Goal: Task Accomplishment & Management: Use online tool/utility

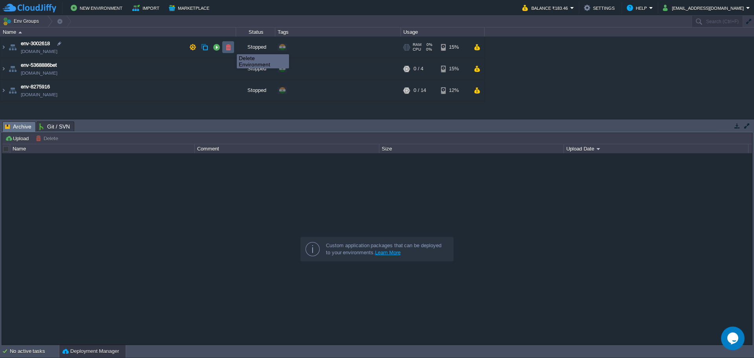
click at [231, 47] on button "button" at bounding box center [228, 47] width 7 height 7
click at [227, 70] on button "button" at bounding box center [228, 68] width 7 height 7
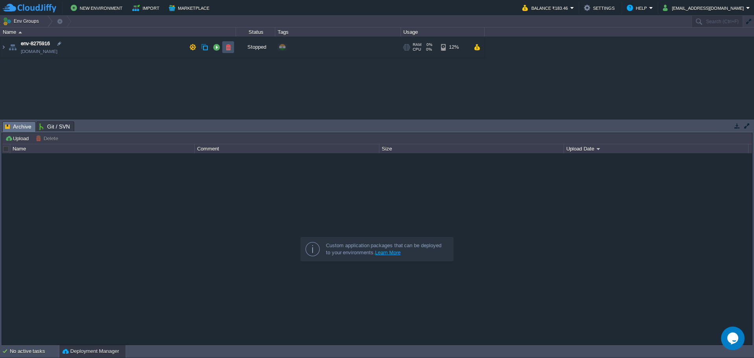
click at [230, 49] on button "button" at bounding box center [228, 47] width 7 height 7
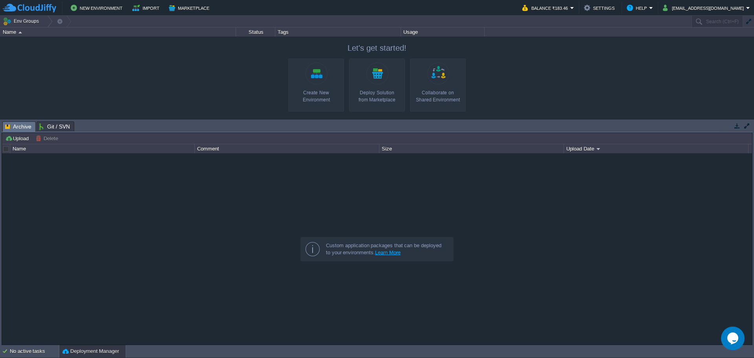
click at [163, 82] on div at bounding box center [377, 78] width 754 height 82
click at [86, 1] on div "New Environment Import Marketplace Bonus ₹0.00 Upgrade Account Balance ₹183.46 …" at bounding box center [377, 8] width 754 height 16
click at [87, 7] on button "New Environment" at bounding box center [98, 7] width 54 height 9
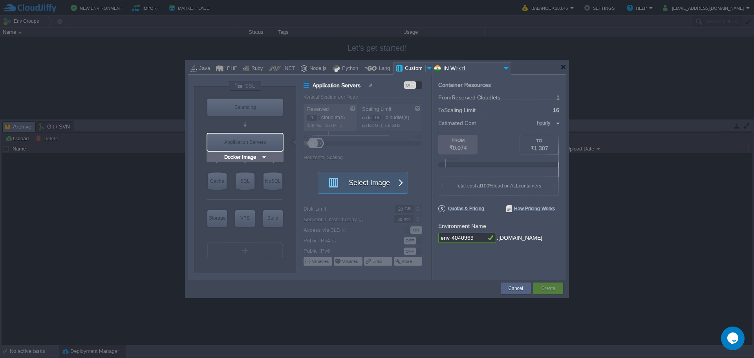
click at [251, 154] on input "Docker Image" at bounding box center [242, 157] width 38 height 8
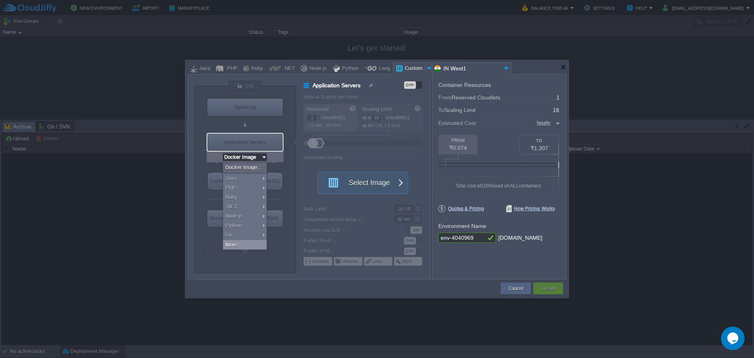
click at [244, 244] on div "More..." at bounding box center [245, 244] width 44 height 9
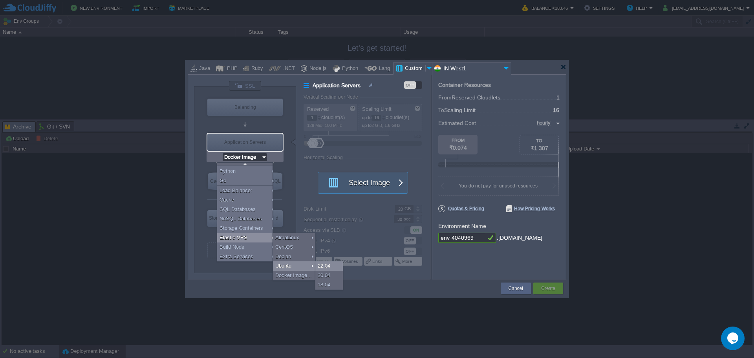
click at [325, 265] on div "22.04" at bounding box center [328, 265] width 27 height 9
type input "Elastic VPS"
type input "4"
type input "Ubuntu 22.04"
type input "22.04"
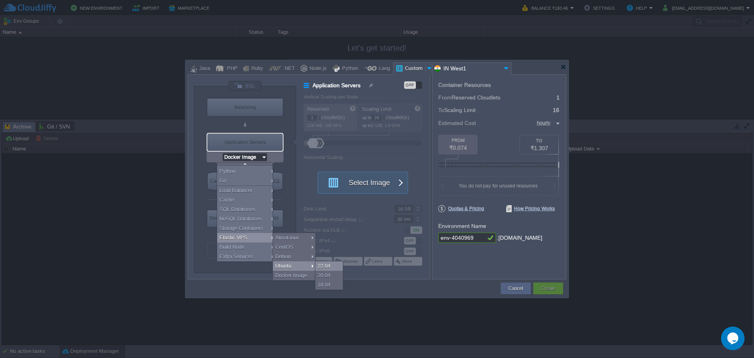
type input "Stateful"
type input "Ubuntu 22.04"
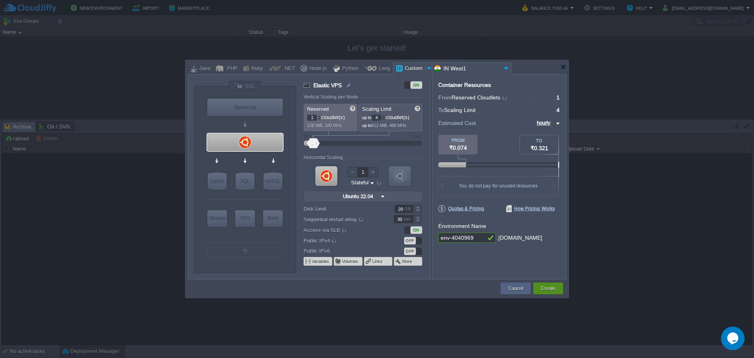
click at [555, 287] on button "Create" at bounding box center [548, 288] width 14 height 8
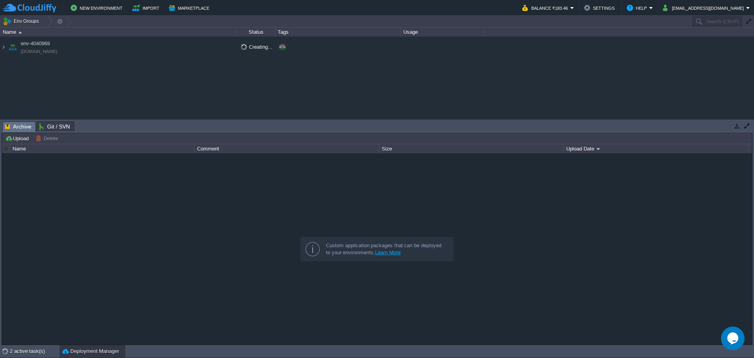
click at [123, 90] on div "env-4040969 [DOMAIN_NAME] Creating... + Add to Env Group" at bounding box center [377, 78] width 754 height 82
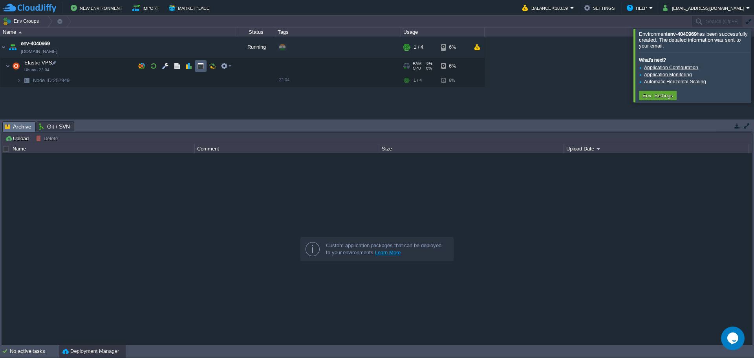
click at [195, 68] on td at bounding box center [201, 66] width 12 height 12
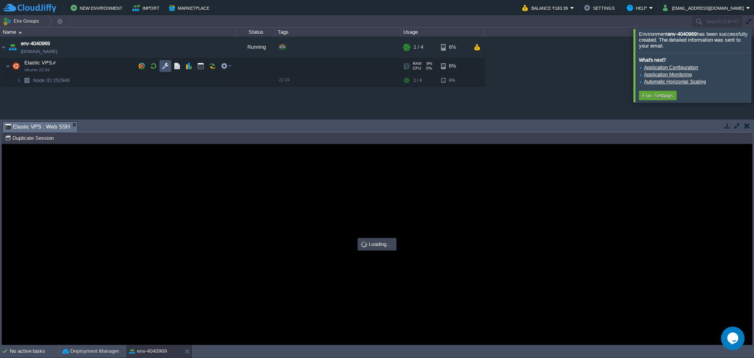
click at [165, 65] on button "button" at bounding box center [165, 65] width 7 height 7
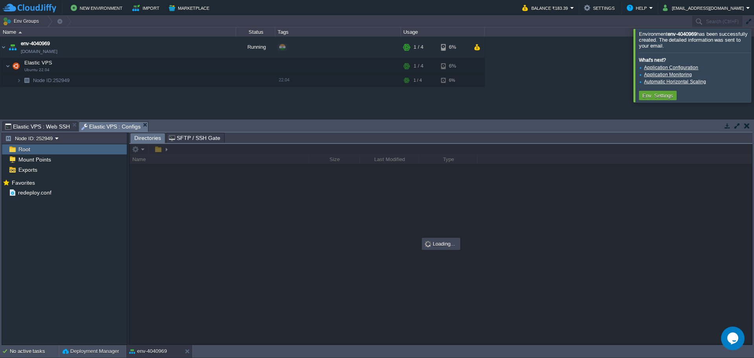
click at [754, 61] on div at bounding box center [763, 65] width 0 height 73
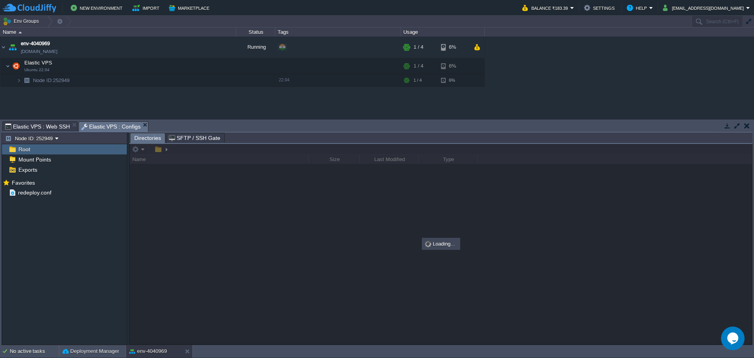
click at [24, 148] on span "Root" at bounding box center [24, 149] width 15 height 7
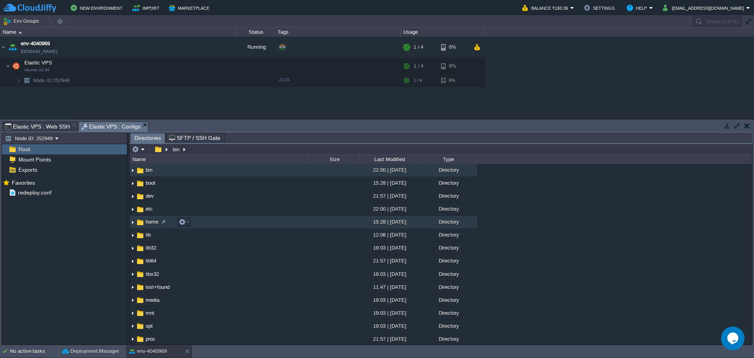
click at [150, 222] on span "home" at bounding box center [152, 221] width 15 height 7
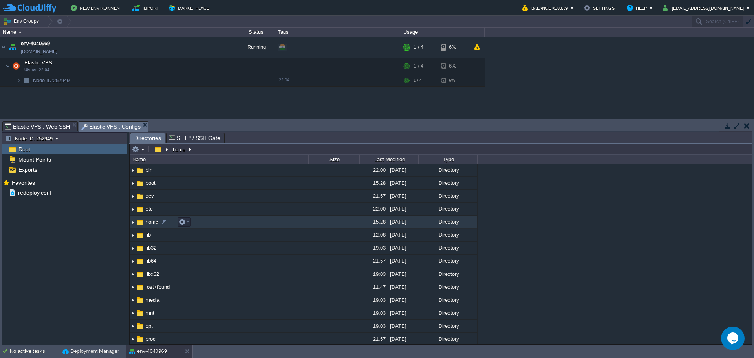
click at [150, 222] on span "home" at bounding box center [152, 221] width 15 height 7
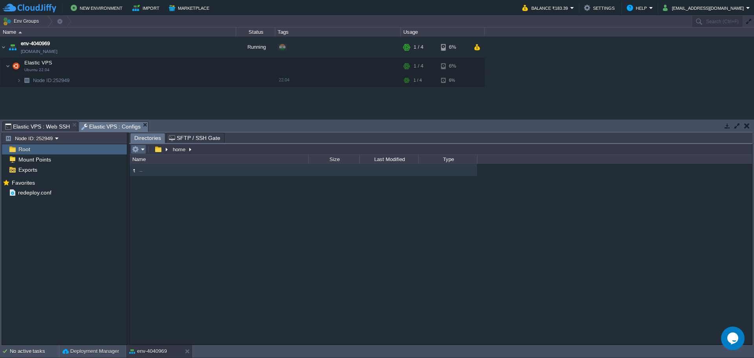
click at [141, 153] on em at bounding box center [138, 149] width 13 height 7
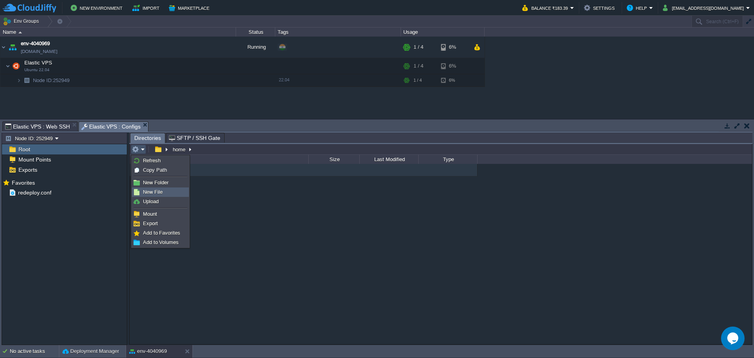
click at [158, 196] on link "New File" at bounding box center [160, 192] width 56 height 9
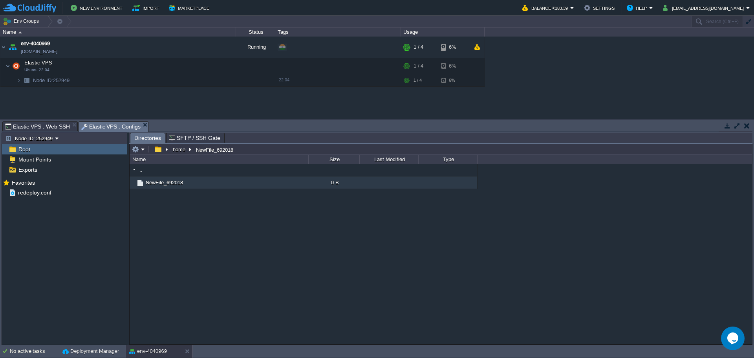
scroll to position [0, 0]
type input "bet.py"
click at [152, 185] on span "bet.py" at bounding box center [153, 182] width 16 height 7
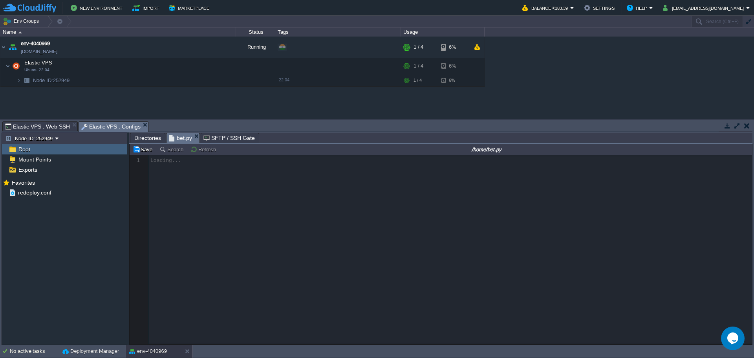
click at [249, 178] on div at bounding box center [441, 249] width 622 height 189
click at [182, 166] on div at bounding box center [441, 249] width 622 height 189
click at [223, 170] on div at bounding box center [441, 249] width 622 height 189
click at [211, 177] on div at bounding box center [441, 249] width 622 height 189
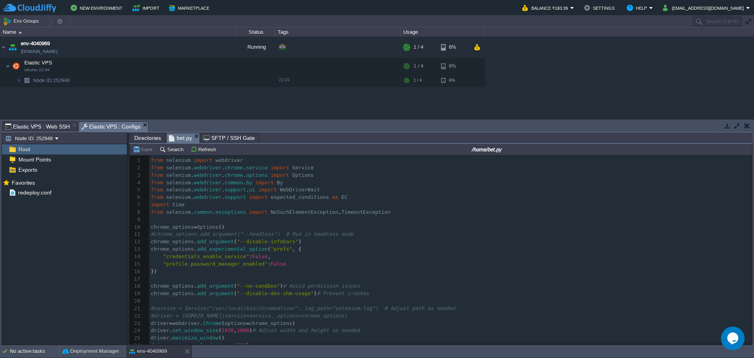
click at [154, 234] on div "xxxxxxxxxx 373 ​ 1 from selenium import webdriver 2 from selenium . webdriver .…" at bounding box center [450, 286] width 603 height 259
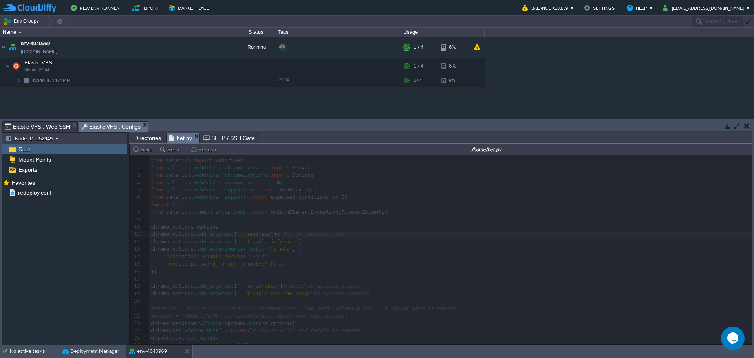
type input "#000000"
click at [22, 126] on span "Elastic VPS : Web SSH" at bounding box center [37, 126] width 65 height 9
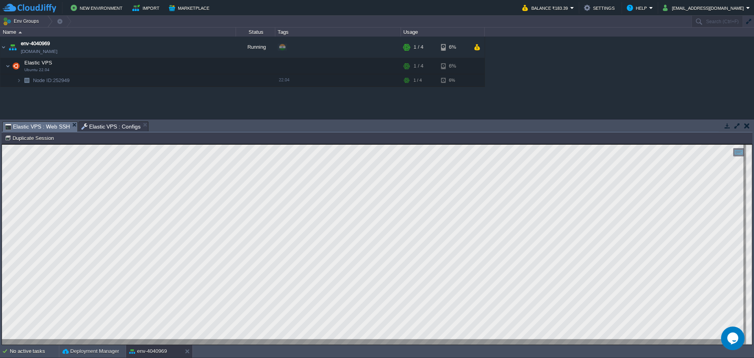
click at [103, 129] on span "Elastic VPS : Configs" at bounding box center [111, 126] width 60 height 9
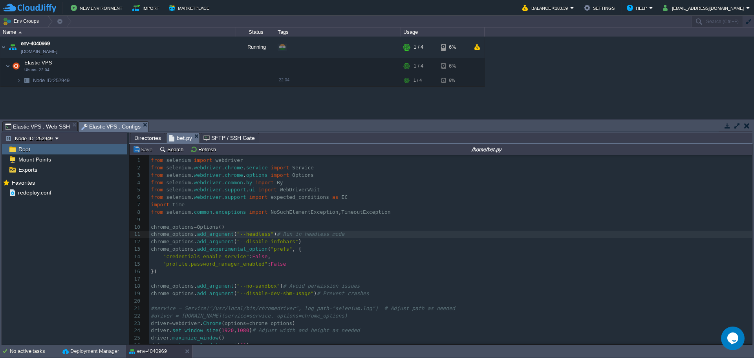
click at [141, 139] on span "Directories" at bounding box center [147, 137] width 27 height 9
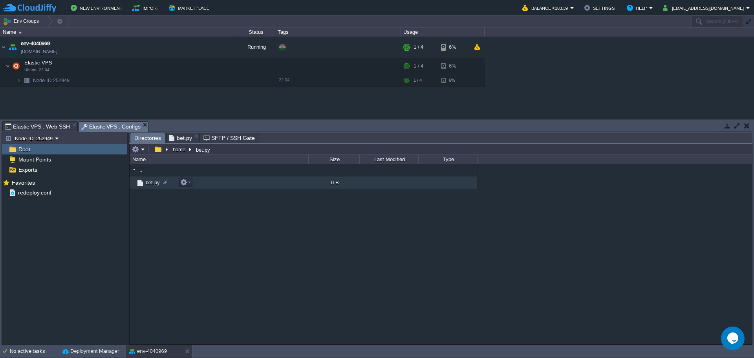
click at [293, 189] on td "bet.py" at bounding box center [219, 182] width 179 height 13
click at [265, 185] on td "bet.py" at bounding box center [219, 182] width 179 height 13
type input "/home/bet.py"
click at [255, 150] on input "/home/bet.py" at bounding box center [441, 149] width 622 height 11
click at [46, 127] on span "Elastic VPS : Web SSH" at bounding box center [37, 126] width 65 height 9
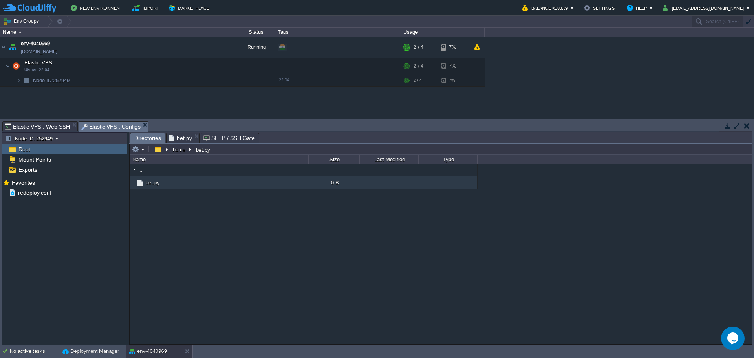
click at [99, 125] on span "Elastic VPS : Configs" at bounding box center [111, 127] width 60 height 10
click at [179, 137] on span "bet.py" at bounding box center [180, 137] width 23 height 9
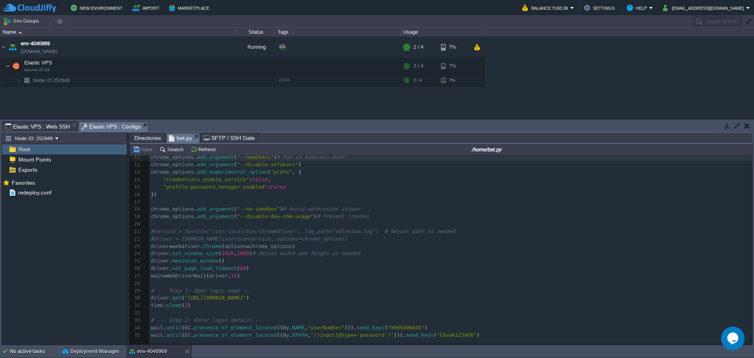
scroll to position [78, 0]
click at [154, 231] on div "xxxxxxxxxx 373 ​ 1 from selenium import webdriver 2 from selenium . webdriver .…" at bounding box center [450, 207] width 603 height 259
type textarea "#"
click at [211, 230] on span ""/usr/local/bin/chromedriver"" at bounding box center [244, 230] width 89 height 6
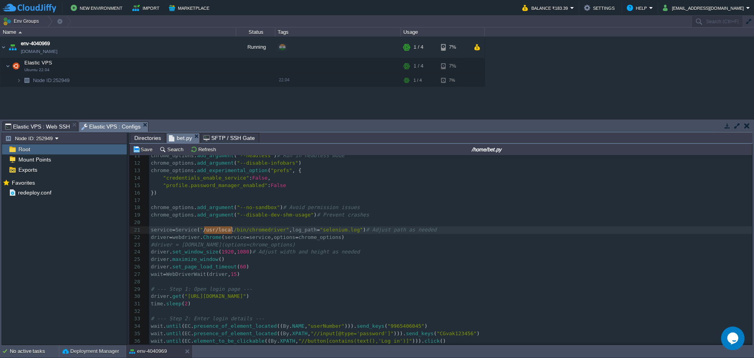
type textarea "/usr/local"
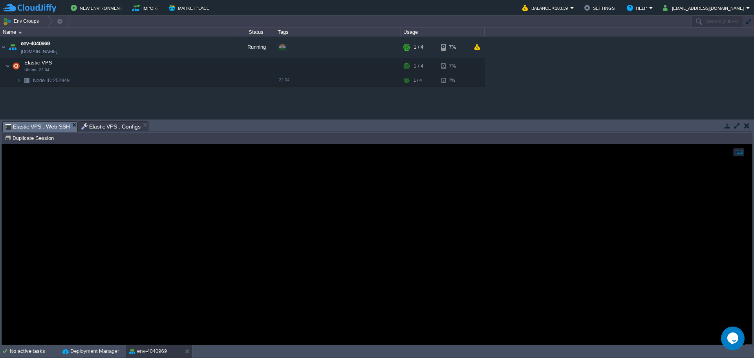
click at [43, 126] on span "Elastic VPS : Web SSH" at bounding box center [37, 127] width 65 height 10
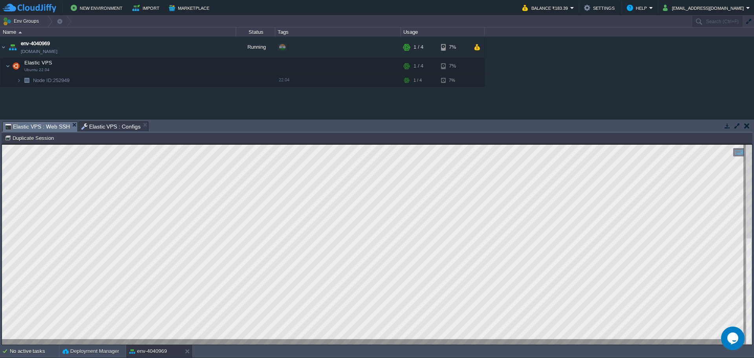
click at [96, 126] on span "Elastic VPS : Configs" at bounding box center [111, 126] width 60 height 9
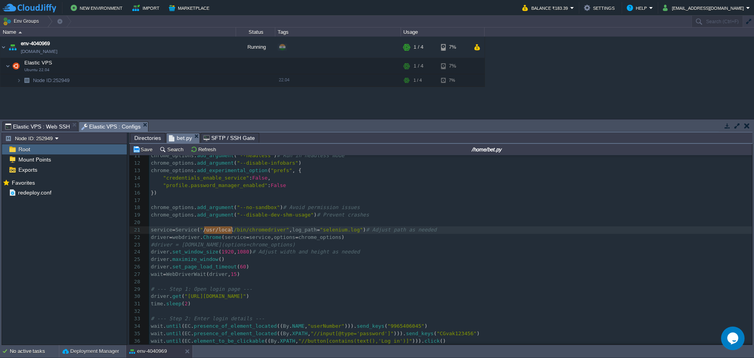
click at [144, 141] on span "Directories" at bounding box center [147, 137] width 27 height 9
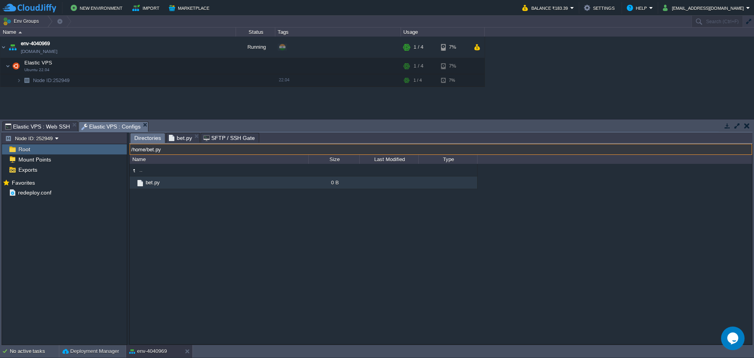
click at [237, 153] on input "/home/bet.py" at bounding box center [441, 149] width 622 height 11
paste input "usr/local"
type input "/usr/local"
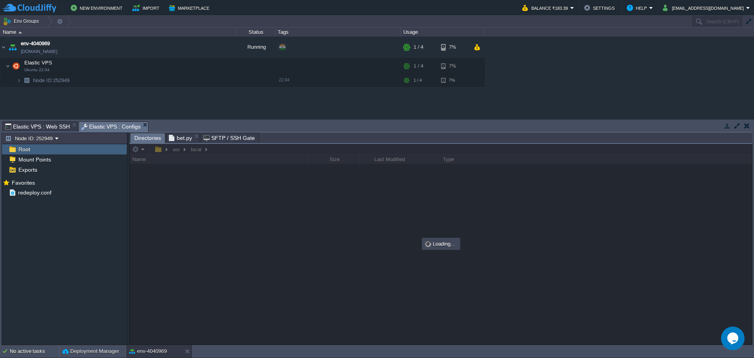
click at [174, 136] on span "bet.py" at bounding box center [180, 137] width 23 height 9
click at [144, 137] on span "Directories" at bounding box center [147, 138] width 27 height 10
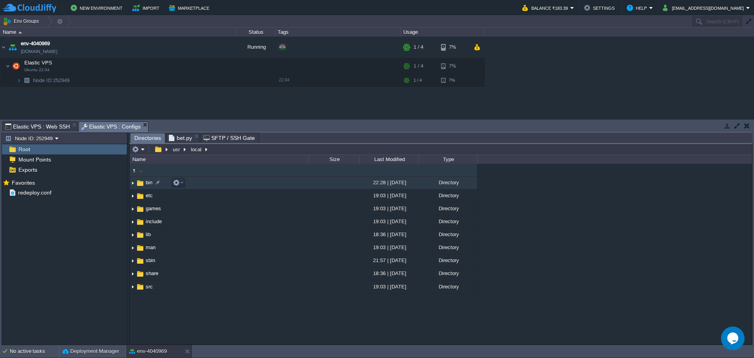
click at [147, 183] on span "bin" at bounding box center [149, 182] width 9 height 7
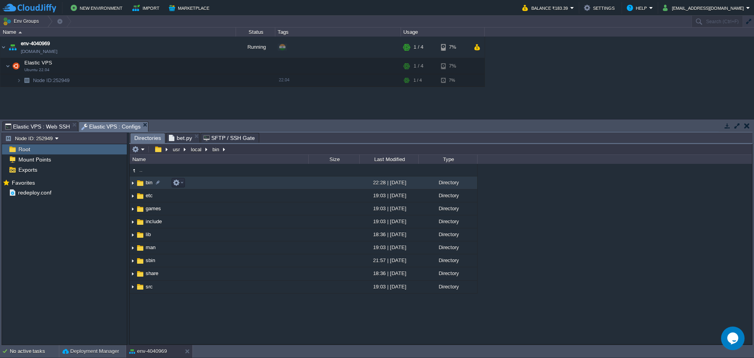
click at [147, 183] on span "bin" at bounding box center [149, 182] width 9 height 7
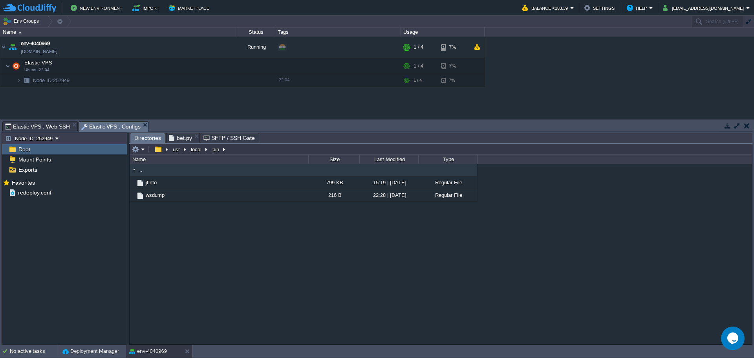
click at [179, 137] on span "bet.py" at bounding box center [180, 137] width 23 height 9
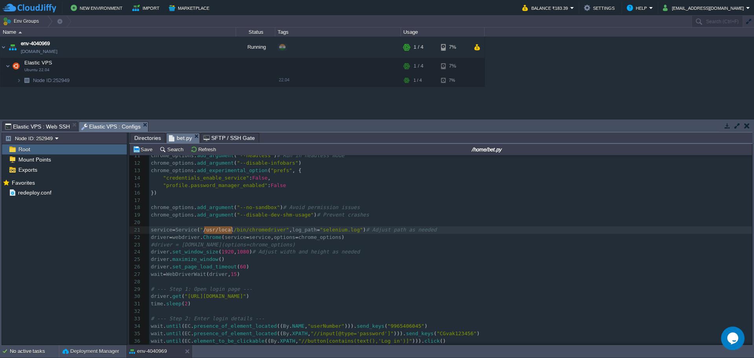
click at [238, 209] on div "x ​ 1 from selenium import webdriver 2 from selenium . webdriver . chrome . ser…" at bounding box center [450, 244] width 603 height 333
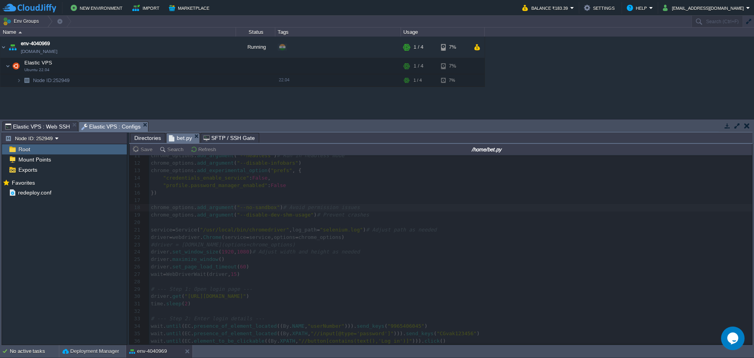
click at [39, 126] on span "Elastic VPS : Web SSH" at bounding box center [37, 126] width 65 height 9
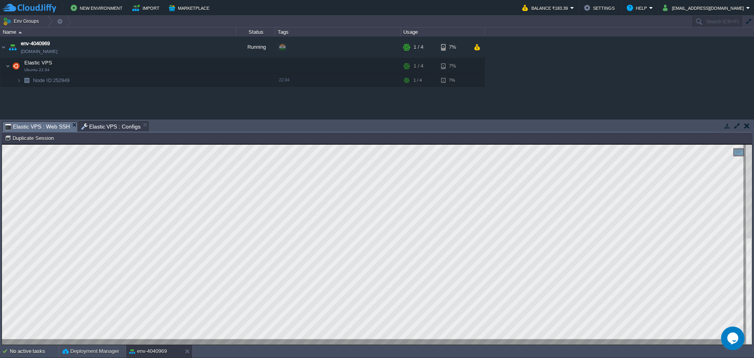
click at [99, 122] on span "Elastic VPS : Configs" at bounding box center [111, 126] width 60 height 9
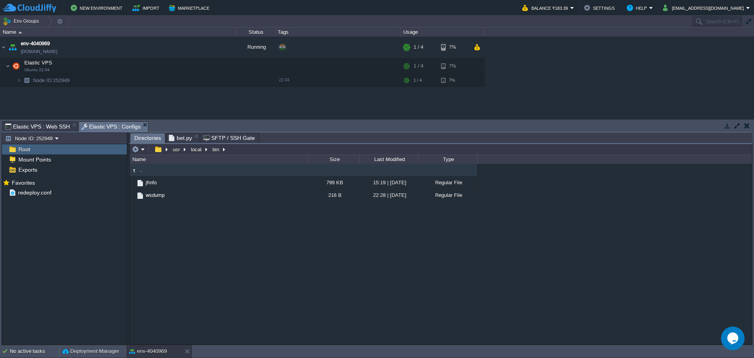
click at [145, 138] on span "Directories" at bounding box center [147, 138] width 27 height 10
click at [141, 149] on em at bounding box center [138, 149] width 13 height 7
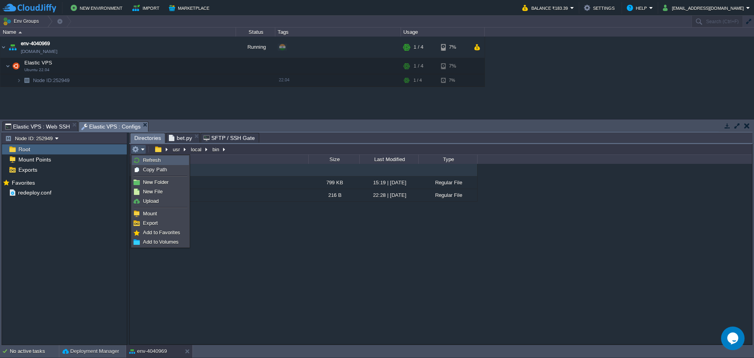
click at [145, 163] on link "Refresh" at bounding box center [160, 160] width 56 height 9
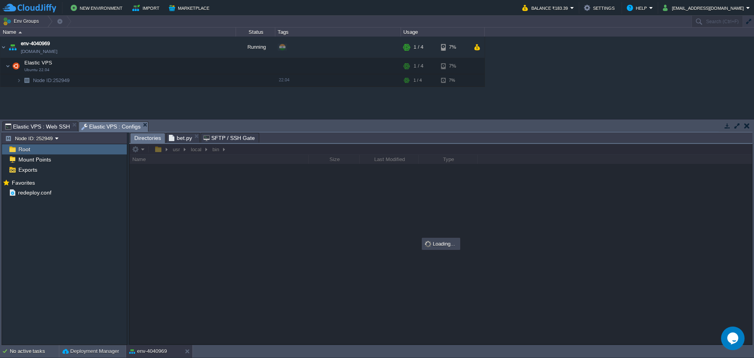
click at [45, 127] on span "Elastic VPS : Web SSH" at bounding box center [37, 126] width 65 height 9
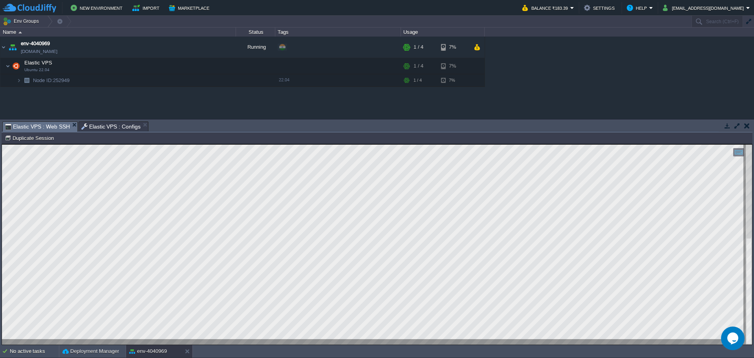
click at [95, 126] on span "Elastic VPS : Configs" at bounding box center [111, 126] width 60 height 9
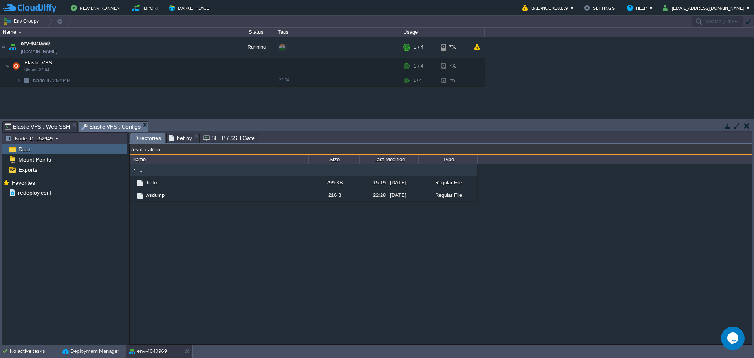
click at [243, 153] on input "/usr/local/bin" at bounding box center [441, 149] width 622 height 11
paste input "chromedriver-linux64/c"
type input "chromedriver-linux64"
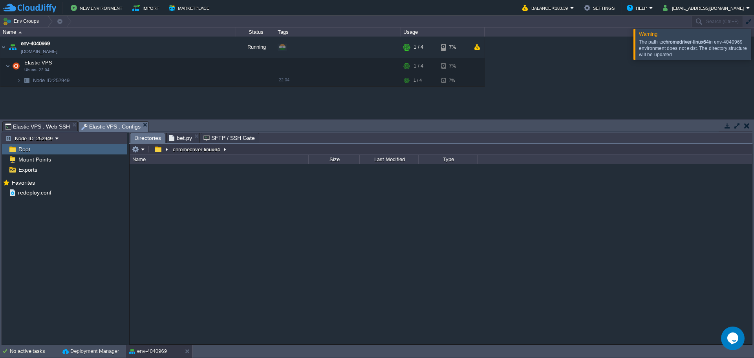
click at [40, 126] on span "Elastic VPS : Web SSH" at bounding box center [37, 126] width 65 height 9
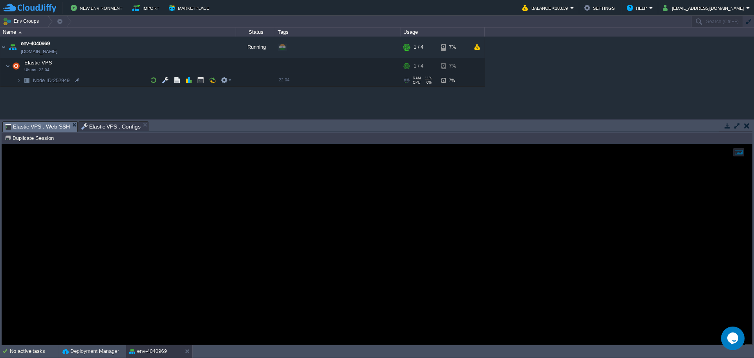
click at [106, 126] on span "Elastic VPS : Configs" at bounding box center [111, 126] width 60 height 9
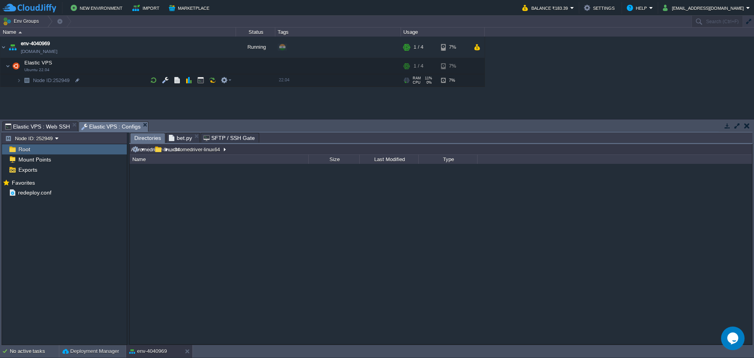
click at [235, 153] on input "/chromedriver-linux64" at bounding box center [441, 149] width 622 height 11
paste input "usr/local/bin/chromedriver"
type input "/usr/local/bin/chromedriver"
click at [48, 130] on span "Elastic VPS : Web SSH" at bounding box center [37, 126] width 65 height 9
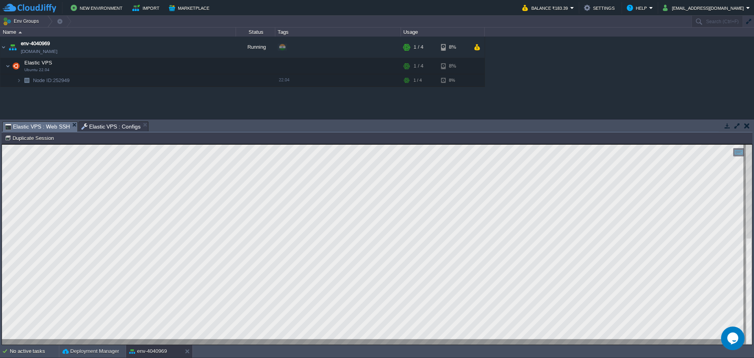
click at [2, 144] on html "Copy: Ctrl + Shift + C Paste: Ctrl + V Settings: Ctrl + Shift + Alt 0" at bounding box center [377, 144] width 750 height 0
click at [166, 144] on html "Copy: Ctrl + Shift + C Paste: Ctrl + V Settings: Ctrl + Shift + Alt 0" at bounding box center [377, 144] width 750 height 0
click at [106, 124] on span "Elastic VPS : Configs" at bounding box center [111, 126] width 60 height 9
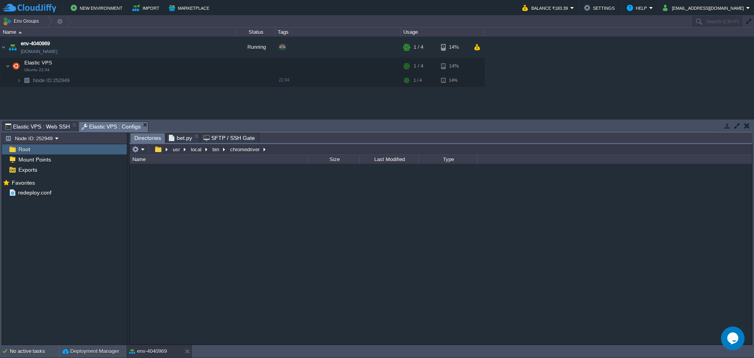
click at [187, 136] on span "bet.py" at bounding box center [180, 137] width 23 height 9
click at [146, 138] on span "Directories" at bounding box center [147, 138] width 27 height 10
click at [215, 150] on button "bin" at bounding box center [216, 149] width 10 height 7
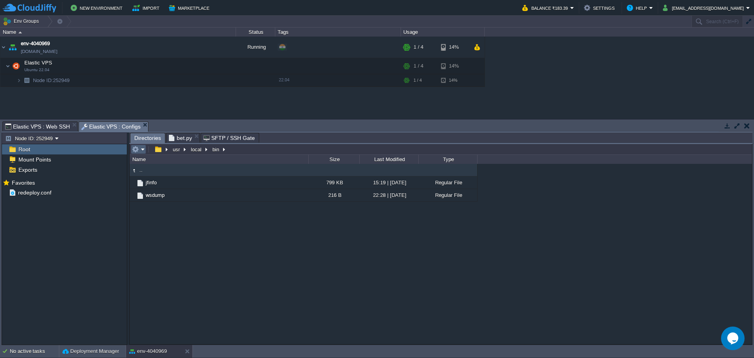
click at [145, 151] on em at bounding box center [138, 149] width 13 height 7
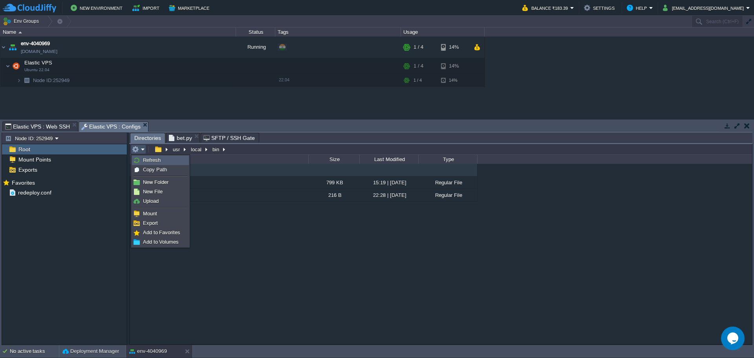
click at [146, 157] on span "Refresh" at bounding box center [152, 160] width 18 height 6
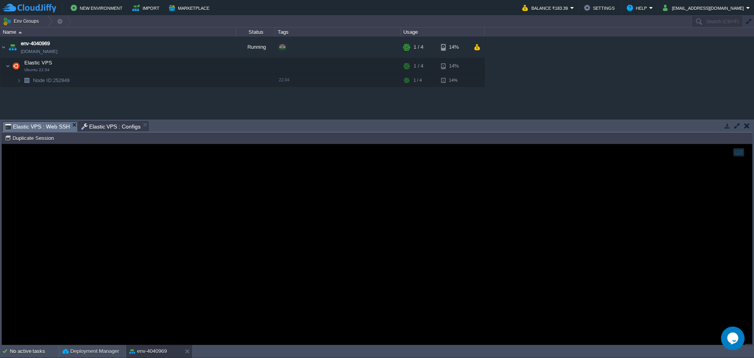
click at [42, 126] on span "Elastic VPS : Web SSH" at bounding box center [37, 127] width 65 height 10
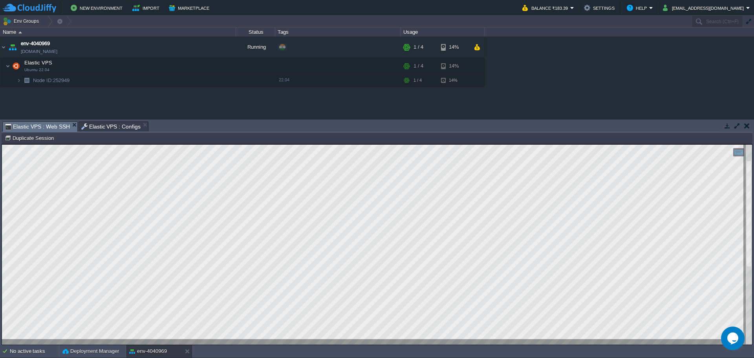
click at [104, 129] on span "Elastic VPS : Configs" at bounding box center [111, 126] width 60 height 9
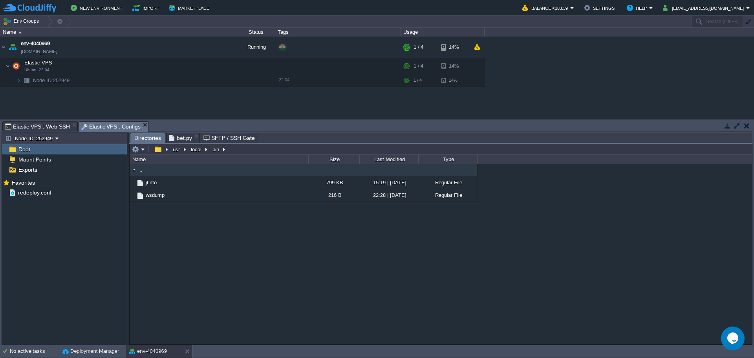
click at [49, 128] on span "Elastic VPS : Web SSH" at bounding box center [37, 126] width 65 height 9
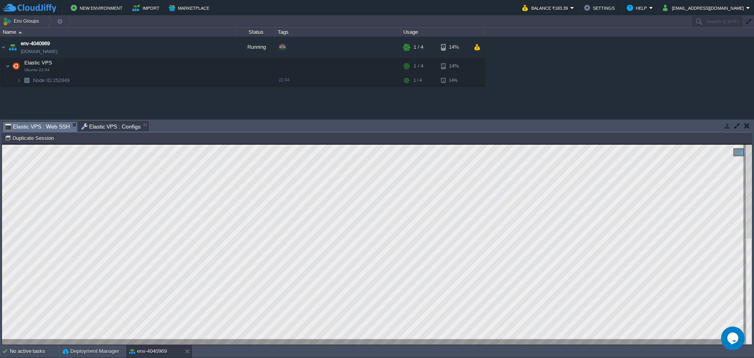
click at [105, 128] on span "Elastic VPS : Configs" at bounding box center [111, 126] width 60 height 9
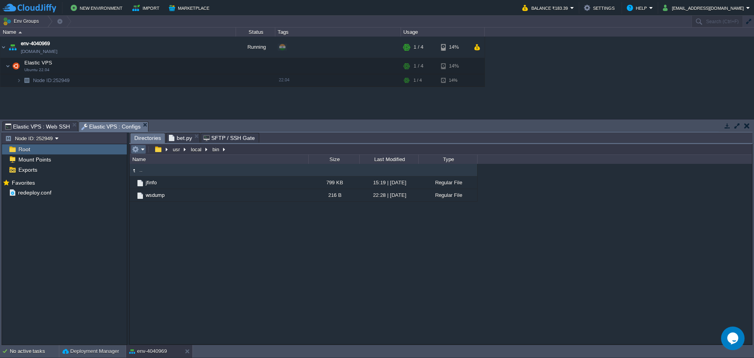
click at [141, 148] on em at bounding box center [138, 149] width 13 height 7
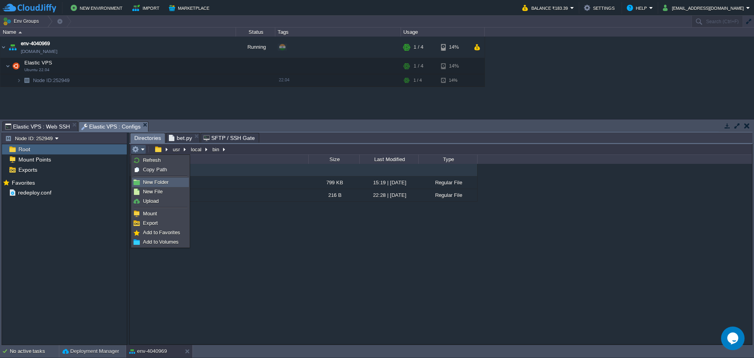
click at [153, 187] on li "New Folder" at bounding box center [160, 182] width 57 height 9
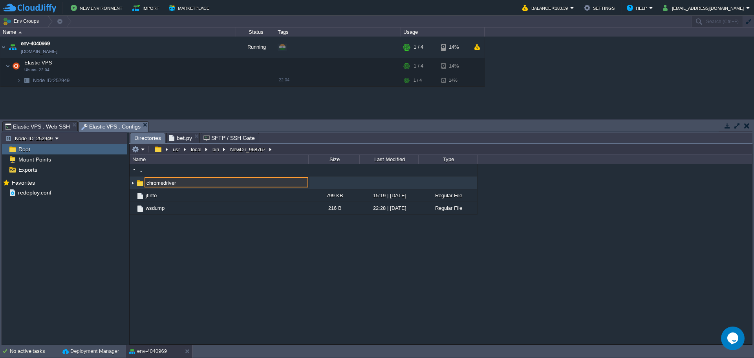
type input "chromedriver"
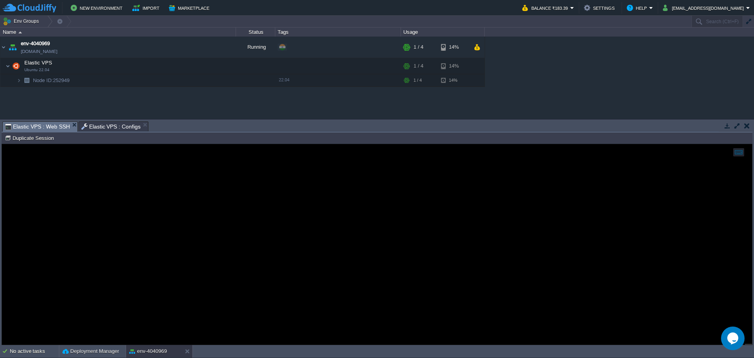
click at [34, 125] on span "Elastic VPS : Web SSH" at bounding box center [37, 127] width 65 height 10
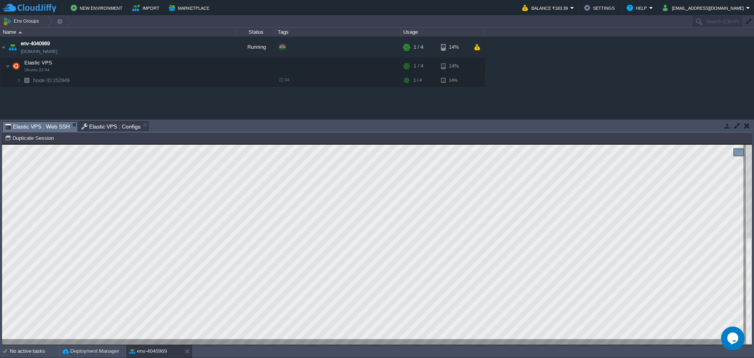
click at [103, 126] on span "Elastic VPS : Configs" at bounding box center [111, 126] width 60 height 9
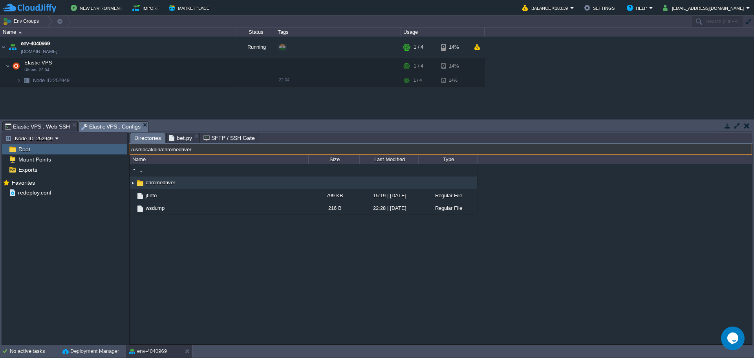
click at [293, 152] on input "/usr/local/bin/chromedriver" at bounding box center [441, 149] width 622 height 11
paste input "chromedriver-linux64"
type input "chromedriver-linux64"
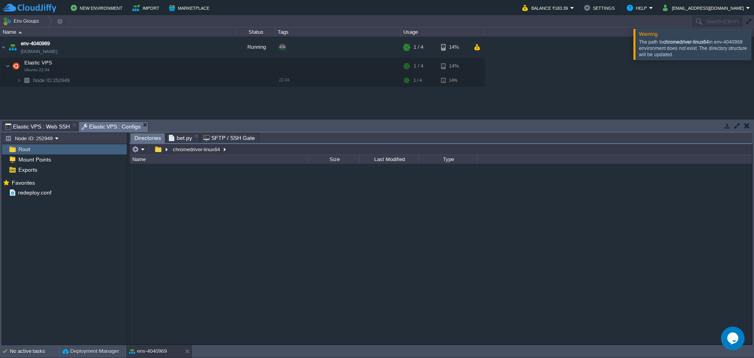
click at [43, 147] on div "Root" at bounding box center [64, 149] width 125 height 10
click at [48, 152] on div "Root" at bounding box center [64, 149] width 125 height 10
click at [159, 150] on button "button" at bounding box center [157, 149] width 11 height 7
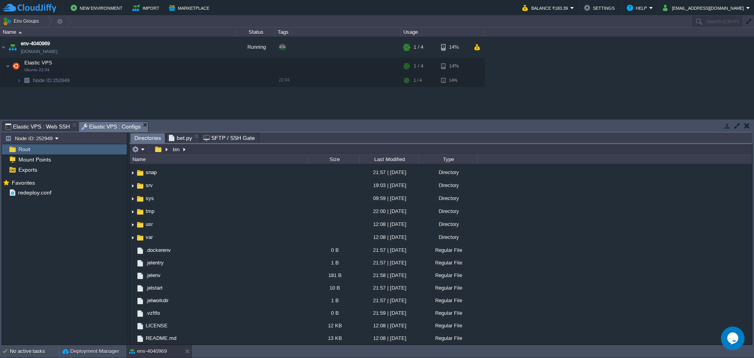
scroll to position [0, 0]
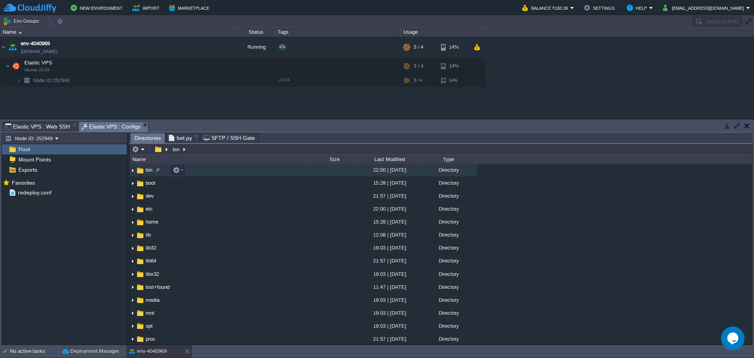
click at [230, 170] on td "bin" at bounding box center [219, 170] width 179 height 13
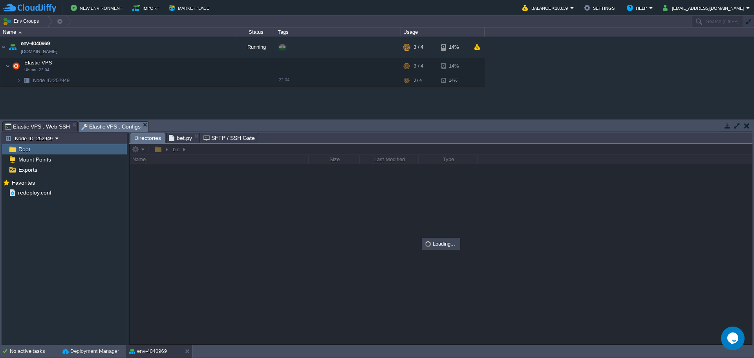
click at [49, 126] on span "Elastic VPS : Web SSH" at bounding box center [37, 126] width 65 height 9
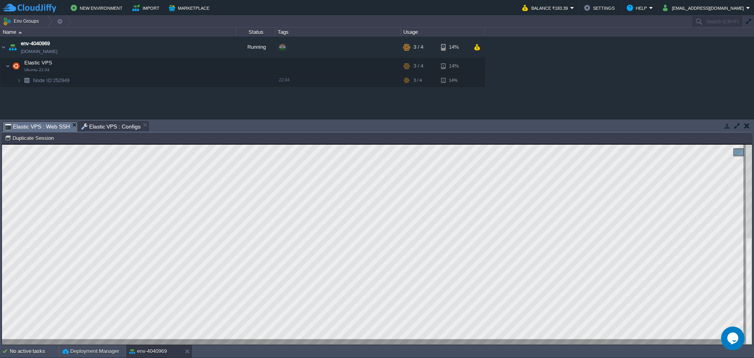
click at [104, 125] on span "Elastic VPS : Configs" at bounding box center [111, 126] width 60 height 9
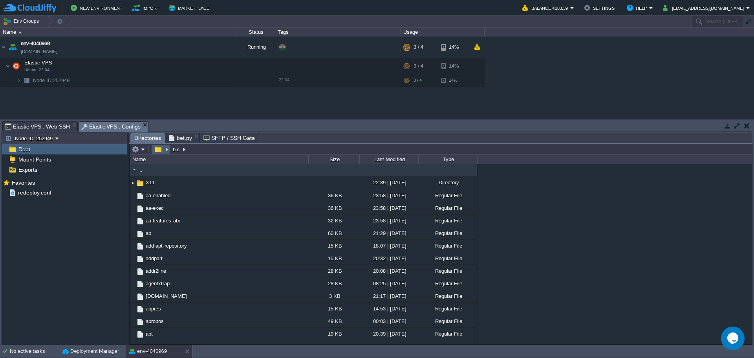
click at [155, 149] on button "button" at bounding box center [157, 149] width 11 height 7
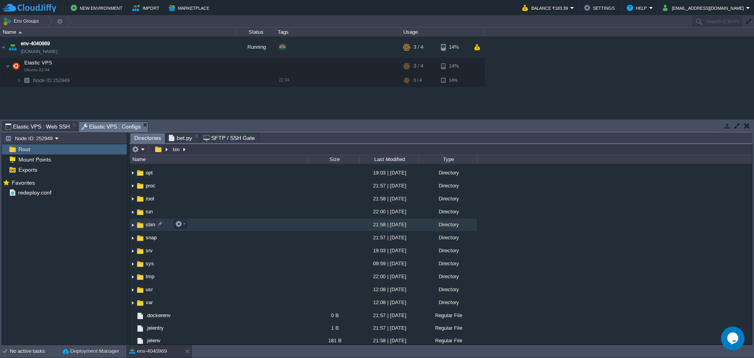
scroll to position [157, 0]
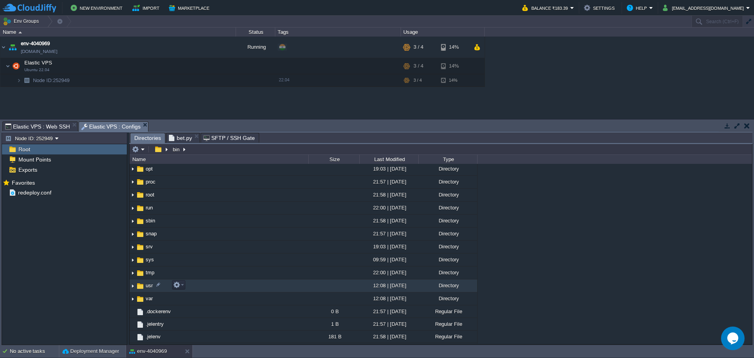
click at [217, 284] on td "usr" at bounding box center [219, 285] width 179 height 13
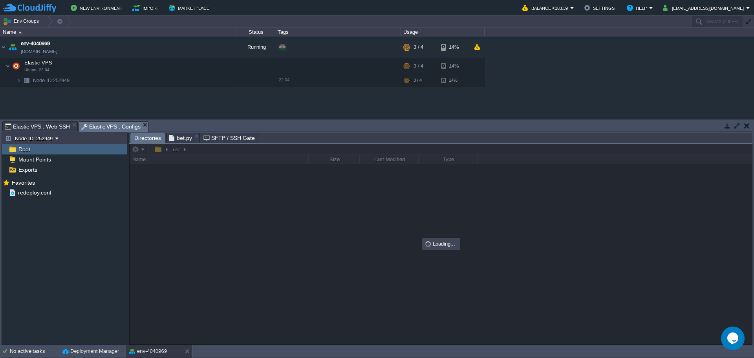
scroll to position [0, 0]
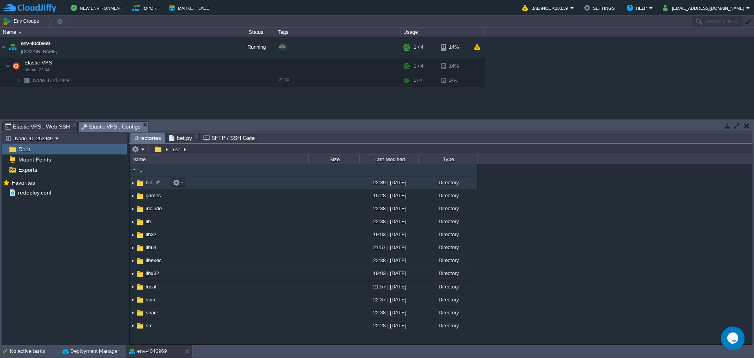
click at [256, 181] on td "bin" at bounding box center [219, 182] width 179 height 13
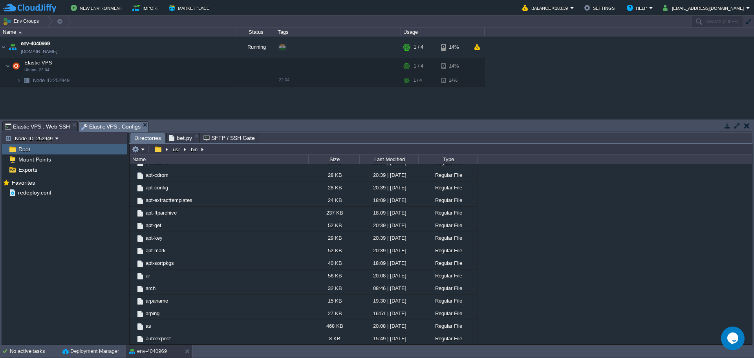
scroll to position [79, 0]
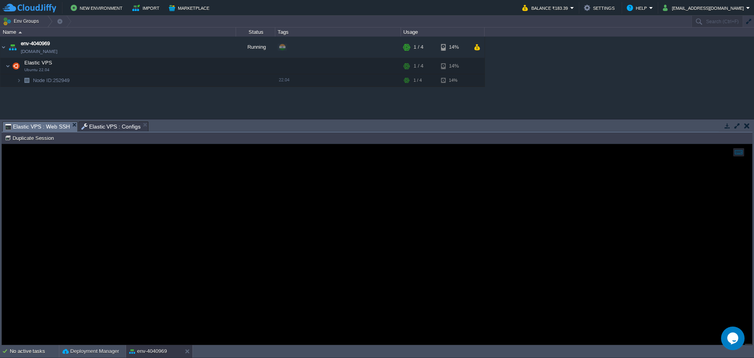
click at [44, 127] on span "Elastic VPS : Web SSH" at bounding box center [37, 127] width 65 height 10
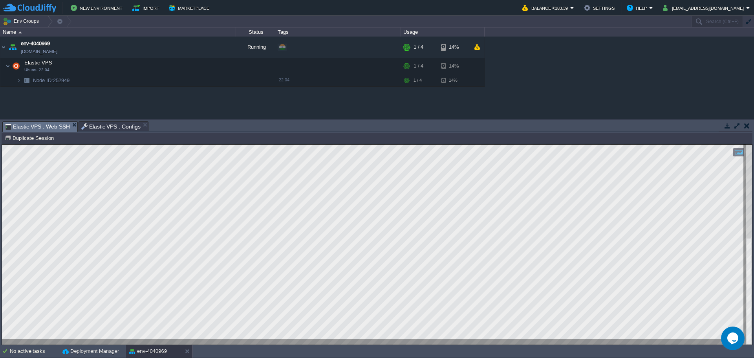
click at [2, 144] on html "Copy: Ctrl + Shift + C Paste: Ctrl + V Settings: Ctrl + Shift + Alt 0" at bounding box center [377, 144] width 750 height 0
click at [97, 126] on span "Elastic VPS : Configs" at bounding box center [111, 126] width 60 height 9
click at [110, 122] on span "Elastic VPS : Configs" at bounding box center [111, 126] width 60 height 9
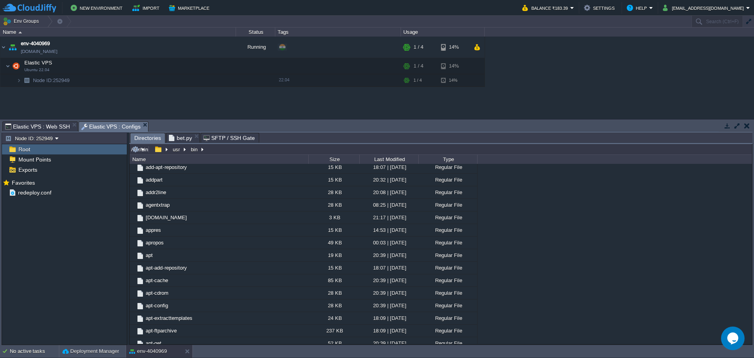
click at [253, 146] on input "/usr/bin" at bounding box center [441, 149] width 622 height 11
paste input "chromedriver-linux64/chromedriver"
type input "chromedriver-linux64/chromedriver"
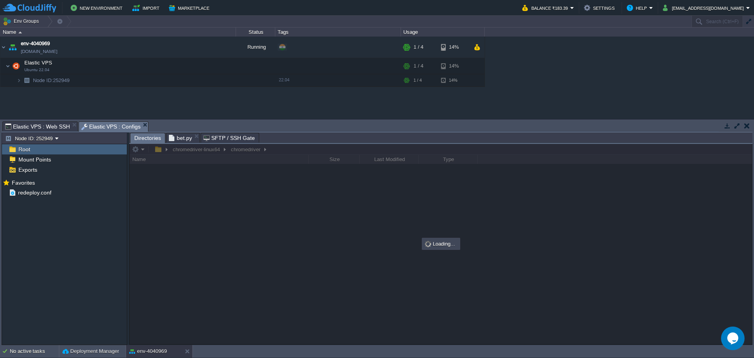
scroll to position [0, 0]
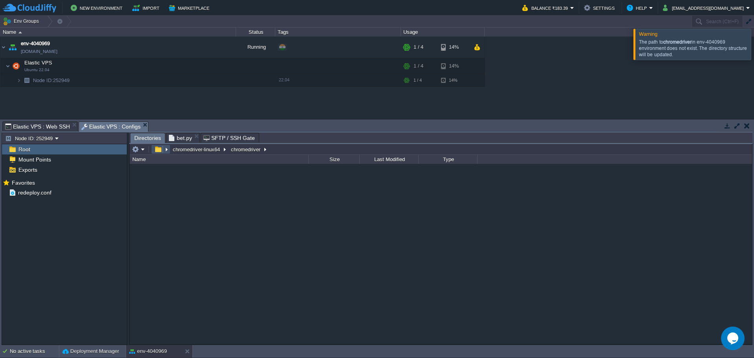
click at [156, 148] on button "button" at bounding box center [157, 149] width 11 height 7
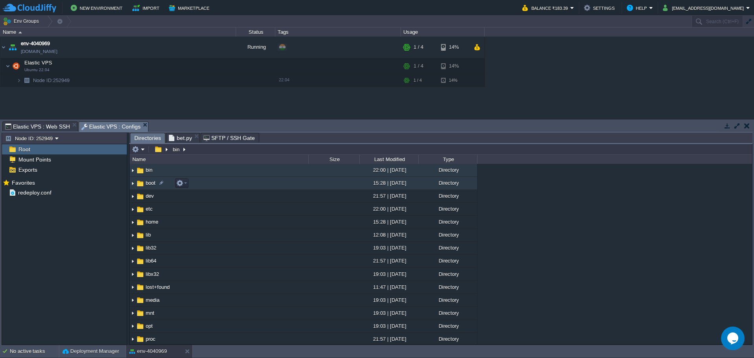
click at [245, 180] on td "boot" at bounding box center [219, 183] width 179 height 13
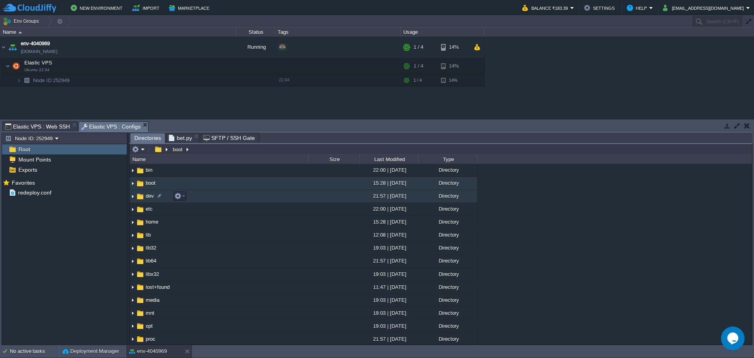
click at [245, 197] on td "dev" at bounding box center [219, 196] width 179 height 13
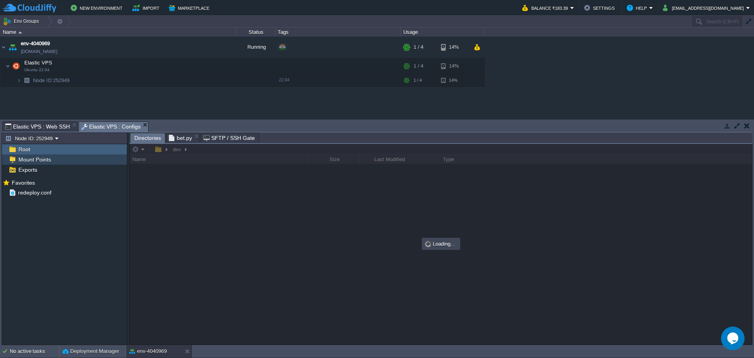
click at [40, 163] on span "Mount Points" at bounding box center [34, 159] width 35 height 7
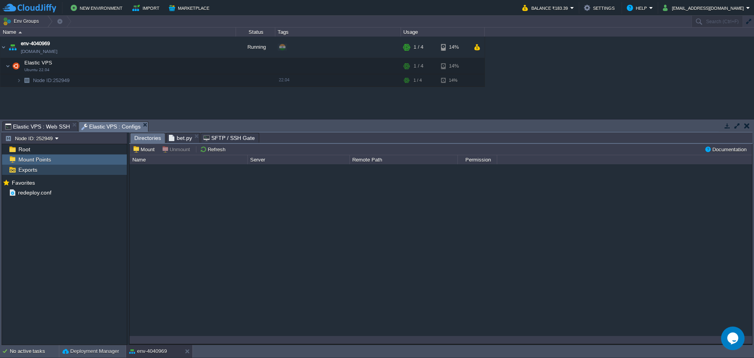
click at [37, 170] on span "Exports" at bounding box center [28, 169] width 22 height 7
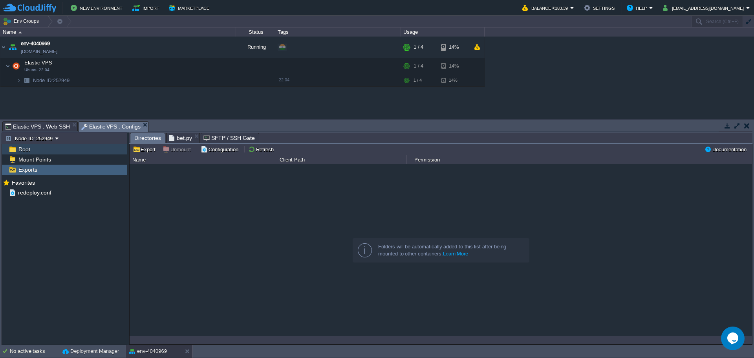
click at [29, 146] on span "Root" at bounding box center [24, 149] width 15 height 7
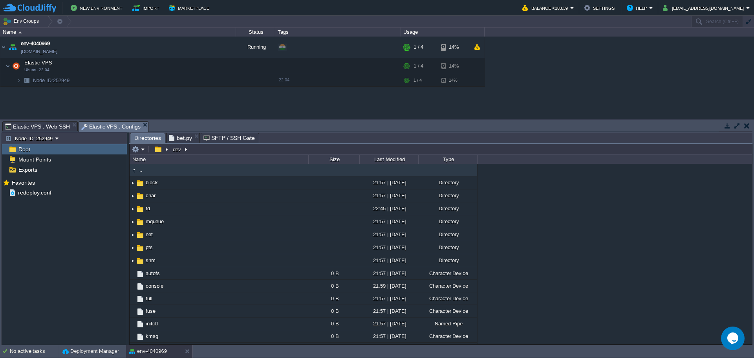
click at [35, 126] on span "Elastic VPS : Web SSH" at bounding box center [37, 126] width 65 height 9
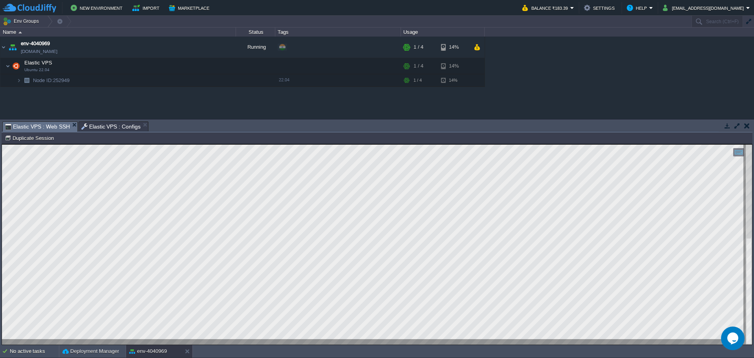
click at [114, 125] on span "Elastic VPS : Configs" at bounding box center [111, 126] width 60 height 9
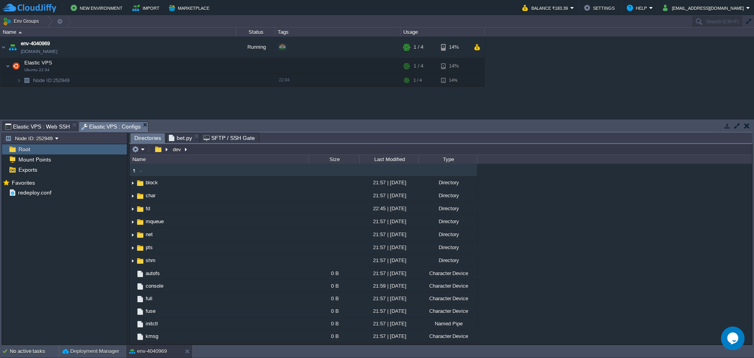
click at [42, 127] on span "Elastic VPS : Web SSH" at bounding box center [37, 126] width 65 height 9
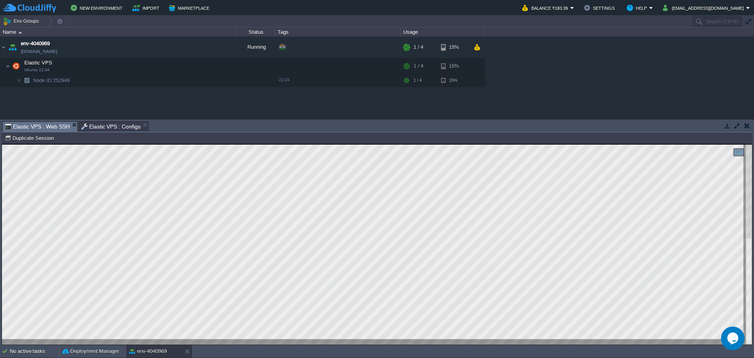
click at [101, 129] on span "Elastic VPS : Configs" at bounding box center [111, 126] width 60 height 9
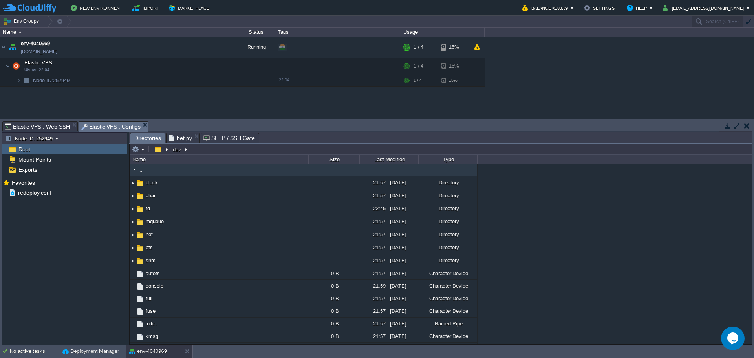
click at [178, 137] on span "bet.py" at bounding box center [180, 137] width 23 height 9
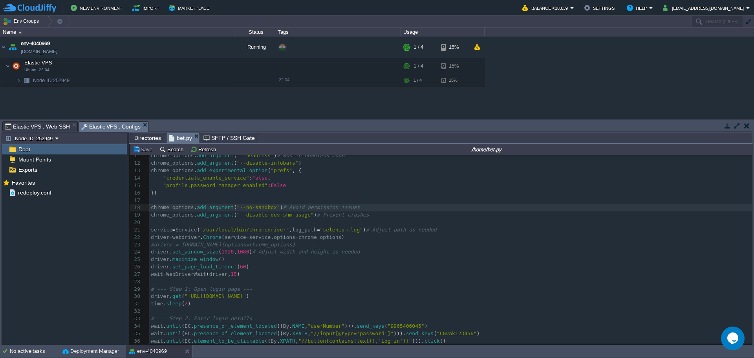
click at [203, 231] on span ""/usr/local/bin/chromedriver"" at bounding box center [244, 230] width 89 height 6
type textarea "/usr/local/bin/"
click at [146, 138] on span "Directories" at bounding box center [147, 137] width 27 height 9
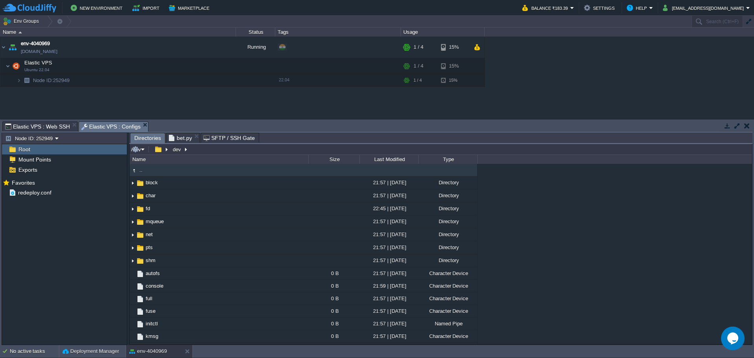
click at [279, 150] on input "/dev" at bounding box center [441, 149] width 622 height 11
paste input "usr/local/bin/"
type input "/usr/local/bin/"
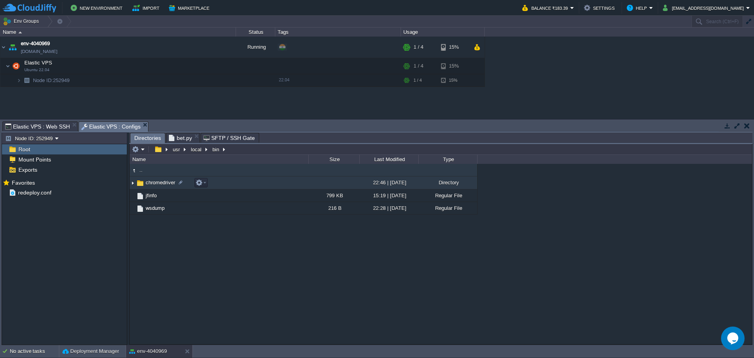
click at [151, 179] on span "chromedriver" at bounding box center [161, 182] width 32 height 7
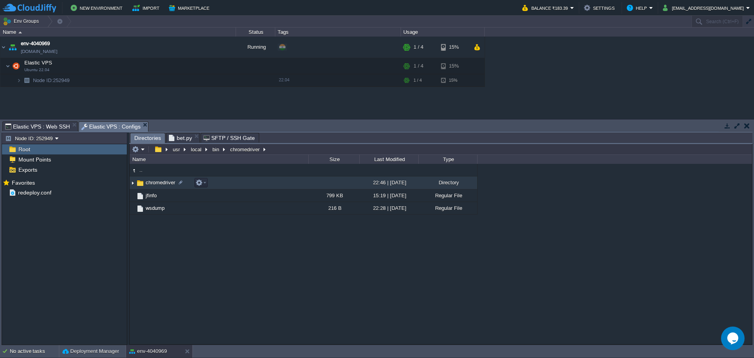
click at [151, 179] on span "chromedriver" at bounding box center [161, 182] width 32 height 7
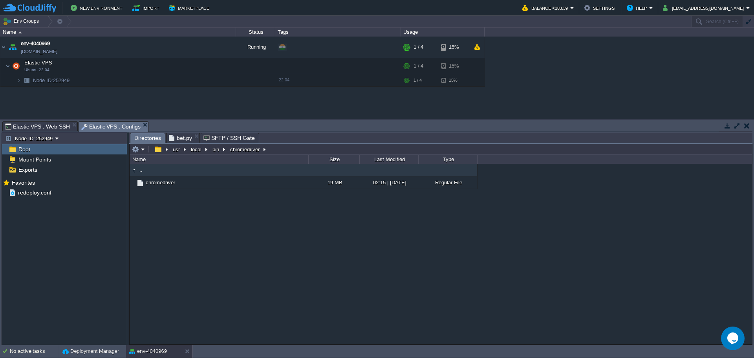
click at [178, 135] on span "bet.py" at bounding box center [180, 137] width 23 height 9
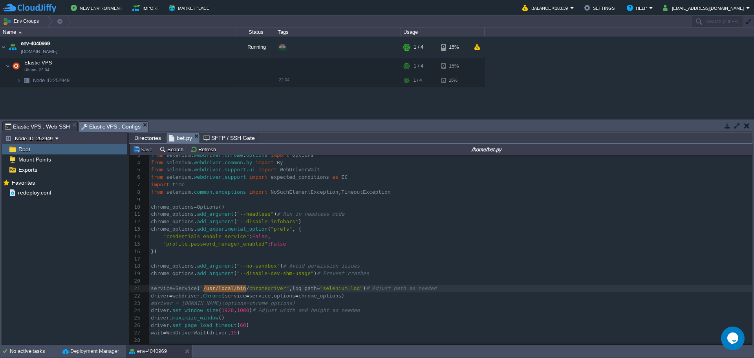
scroll to position [39, 0]
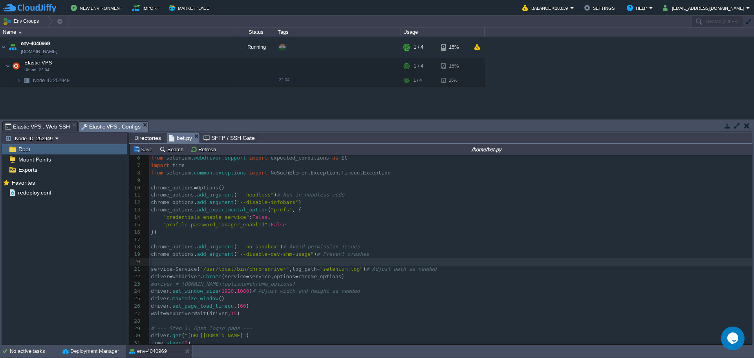
type textarea "service = Service("/usr/local/bin/chromedriver", log_path="selenium.log") # Adj…"
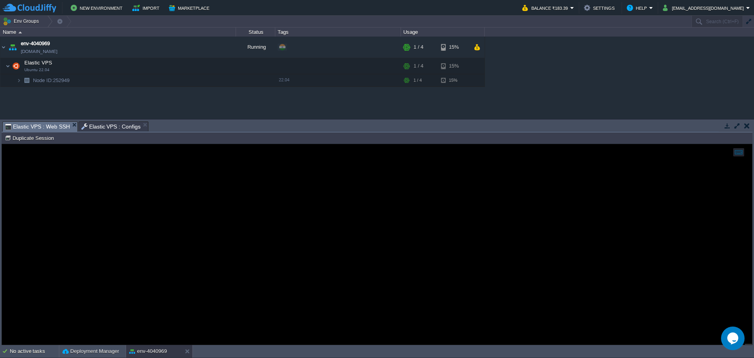
click at [37, 126] on span "Elastic VPS : Web SSH" at bounding box center [37, 127] width 65 height 10
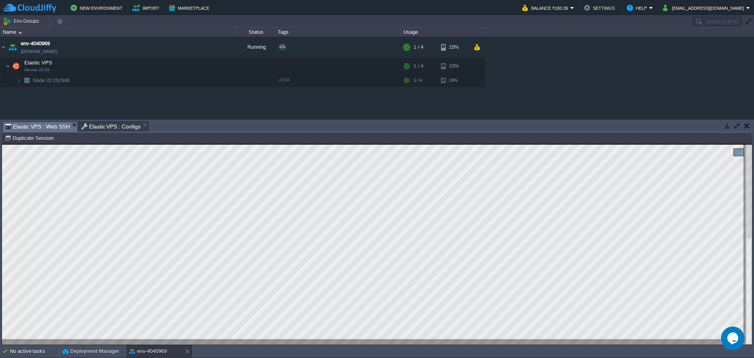
click at [97, 125] on span "Elastic VPS : Configs" at bounding box center [111, 126] width 60 height 9
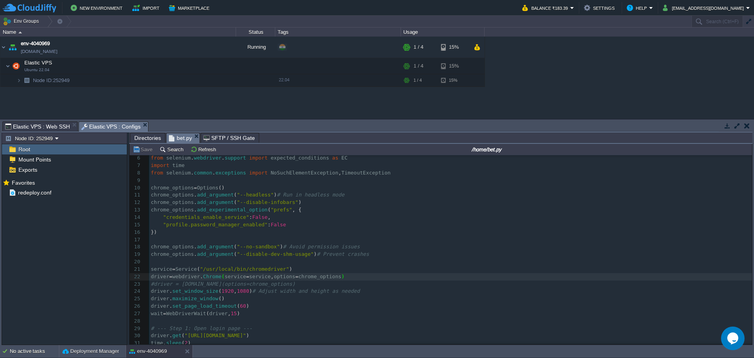
click at [516, 148] on input "/home/bet.py" at bounding box center [486, 149] width 529 height 9
click at [35, 126] on span "Elastic VPS : Web SSH" at bounding box center [37, 126] width 65 height 9
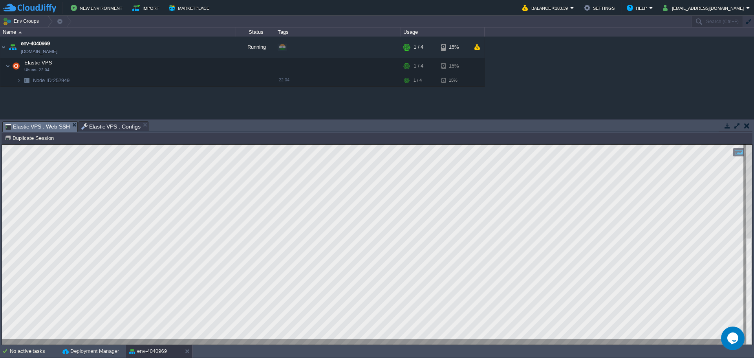
click at [97, 128] on span "Elastic VPS : Configs" at bounding box center [111, 126] width 60 height 9
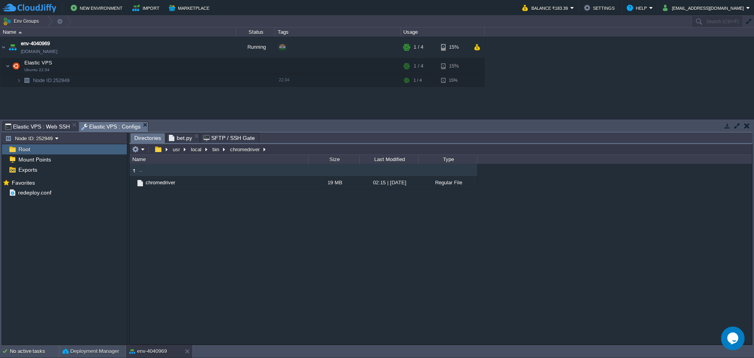
click at [140, 138] on span "Directories" at bounding box center [147, 138] width 27 height 10
click at [201, 187] on td at bounding box center [200, 182] width 13 height 9
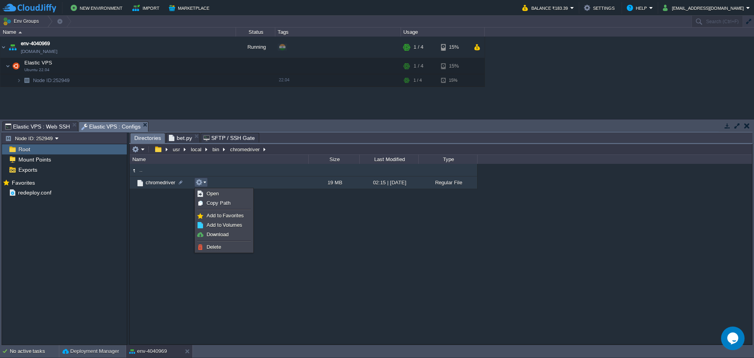
click at [170, 226] on div ".. chromedriver 19 MB 02:15 | [DATE] Regular File" at bounding box center [441, 254] width 622 height 180
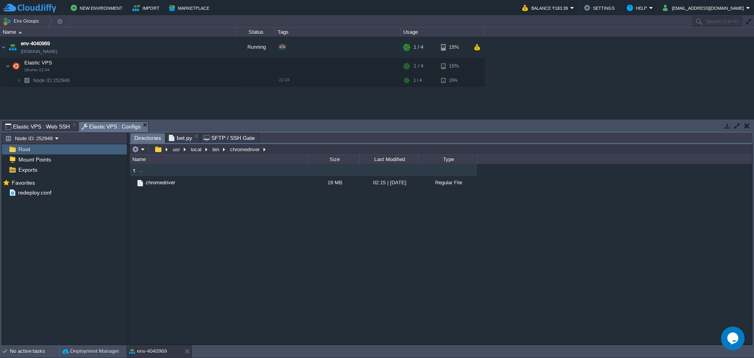
type input "/usr/local/bin/chromedriver"
click at [297, 146] on input "/usr/local/bin/chromedriver" at bounding box center [441, 149] width 622 height 11
click at [39, 128] on span "Elastic VPS : Web SSH" at bounding box center [37, 126] width 65 height 9
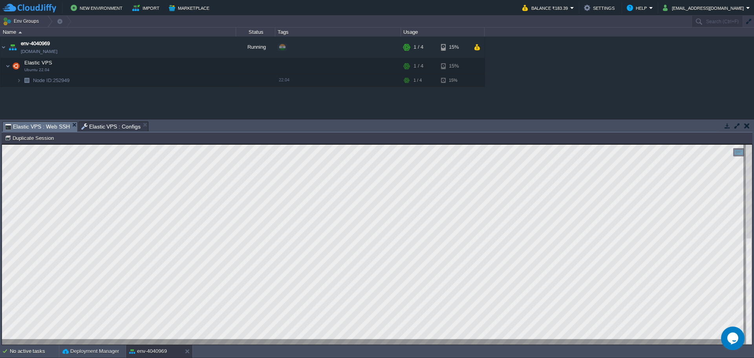
click at [99, 123] on span "Elastic VPS : Configs" at bounding box center [111, 126] width 60 height 9
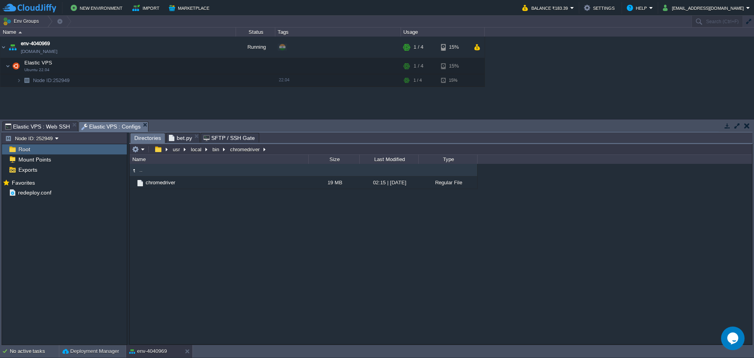
click at [182, 137] on span "bet.py" at bounding box center [180, 137] width 23 height 9
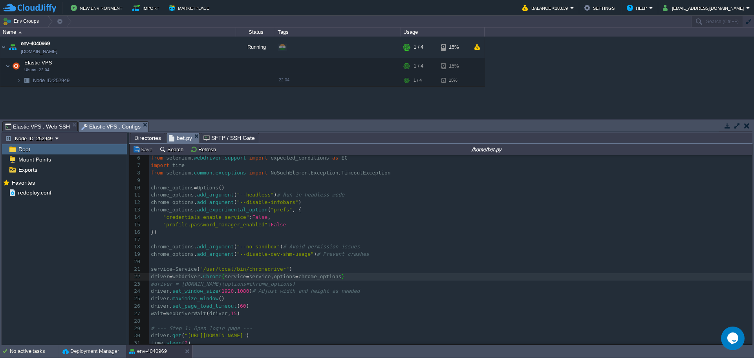
click at [203, 269] on span ""/usr/local/bin/chromedriver"" at bounding box center [244, 269] width 89 height 6
type textarea "/usr/local/bin/chromedriver"
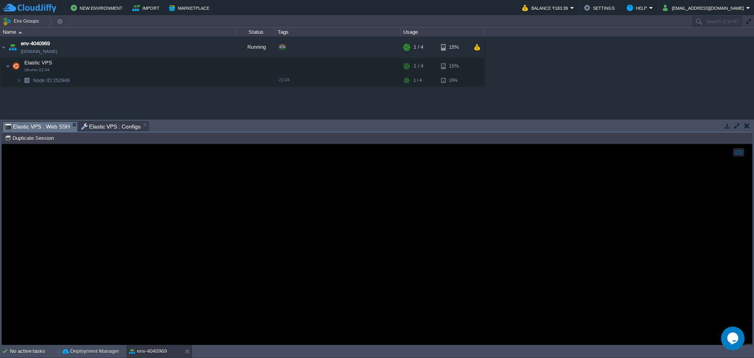
click at [41, 127] on span "Elastic VPS : Web SSH" at bounding box center [37, 127] width 65 height 10
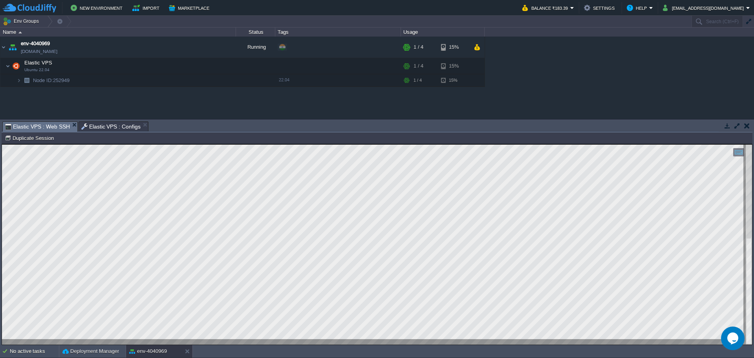
click at [97, 126] on span "Elastic VPS : Configs" at bounding box center [111, 126] width 60 height 9
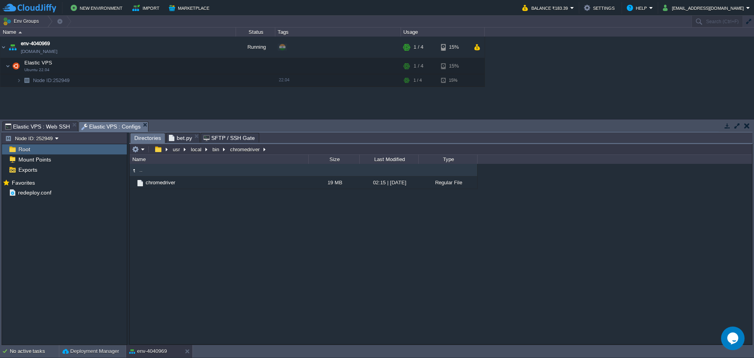
click at [145, 140] on span "Directories" at bounding box center [147, 138] width 27 height 10
click at [33, 148] on div "Root" at bounding box center [64, 149] width 125 height 10
drag, startPoint x: 33, startPoint y: 148, endPoint x: 41, endPoint y: 172, distance: 25.5
click at [33, 148] on div "Root" at bounding box center [64, 149] width 125 height 10
click at [171, 153] on td "usr" at bounding box center [179, 149] width 18 height 9
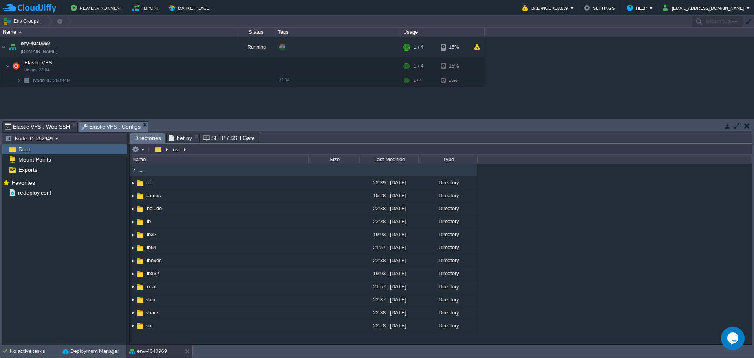
click at [36, 147] on div "Root" at bounding box center [64, 149] width 125 height 10
click at [178, 136] on span "bet.py" at bounding box center [180, 137] width 23 height 9
click at [148, 138] on span "Directories" at bounding box center [147, 138] width 27 height 10
click at [38, 148] on div "Root" at bounding box center [64, 149] width 125 height 10
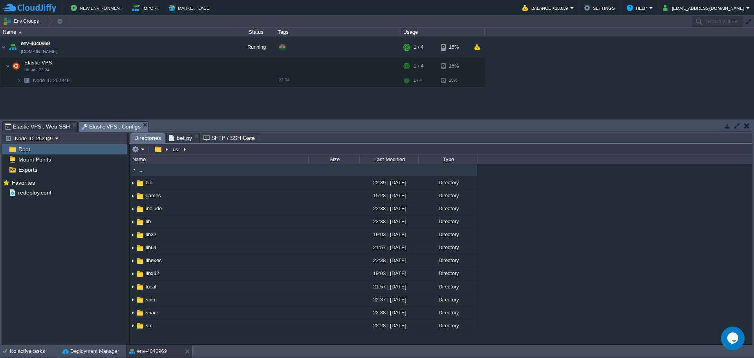
click at [37, 150] on div "Root" at bounding box center [64, 149] width 125 height 10
click at [158, 151] on button "button" at bounding box center [157, 149] width 11 height 7
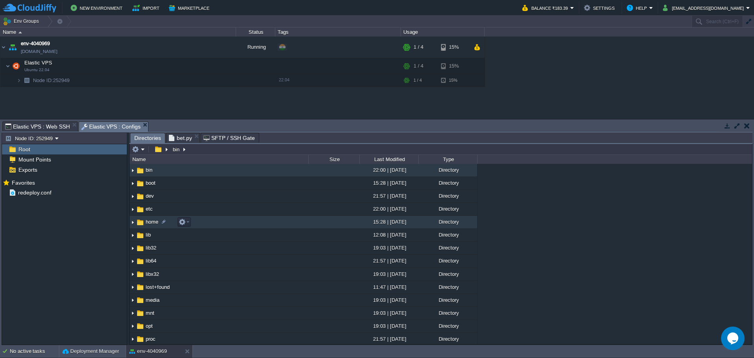
click at [153, 222] on span "home" at bounding box center [152, 221] width 15 height 7
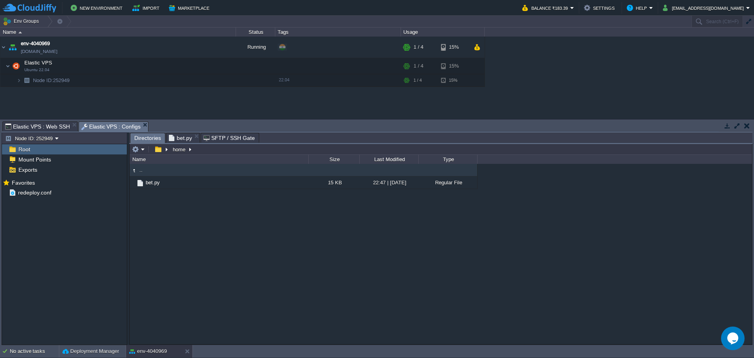
type input "/home"
click at [211, 150] on input "/home" at bounding box center [441, 149] width 622 height 11
type input "/home"
click at [44, 123] on span "Elastic VPS : Web SSH" at bounding box center [37, 126] width 65 height 9
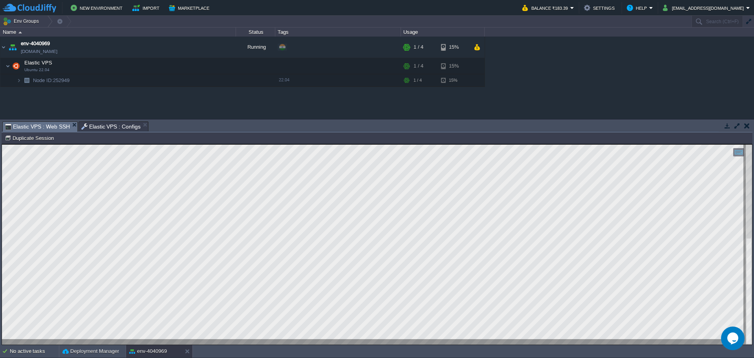
click at [203, 144] on html "Copy: Ctrl + Shift + C Paste: Ctrl + V Settings: Ctrl + Shift + Alt 0" at bounding box center [377, 144] width 750 height 0
click at [2, 144] on html "Copy: Ctrl + Shift + C Paste: Ctrl + V Settings: Ctrl + Shift + Alt 0" at bounding box center [377, 144] width 750 height 0
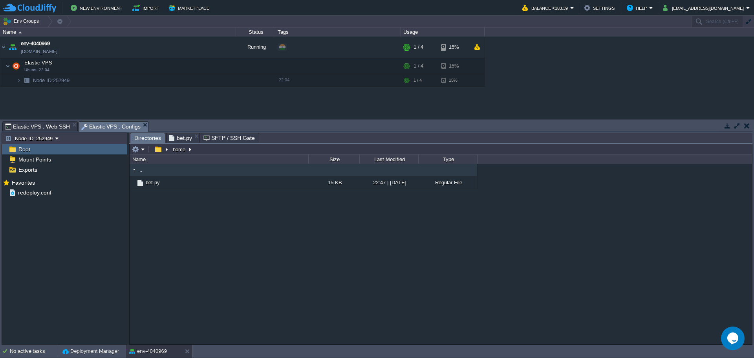
click at [97, 127] on span "Elastic VPS : Configs" at bounding box center [111, 127] width 60 height 10
click at [148, 136] on span "Directories" at bounding box center [147, 138] width 27 height 10
click at [159, 150] on button "button" at bounding box center [157, 149] width 11 height 7
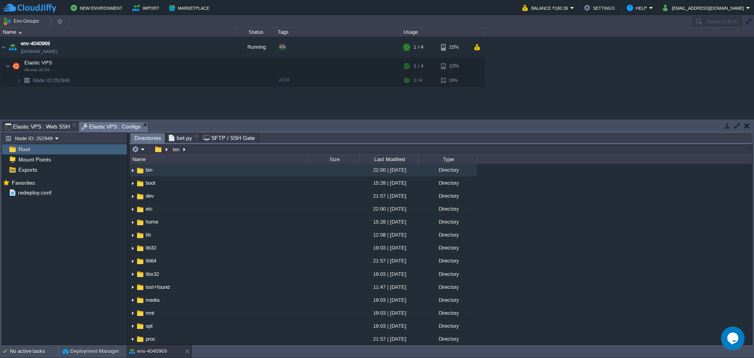
scroll to position [157, 0]
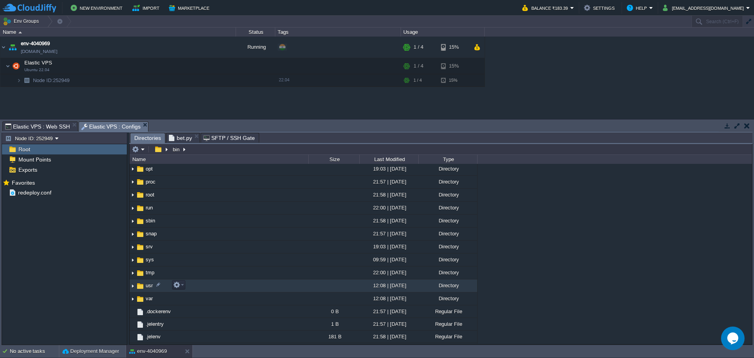
click at [145, 287] on span "usr" at bounding box center [149, 285] width 9 height 7
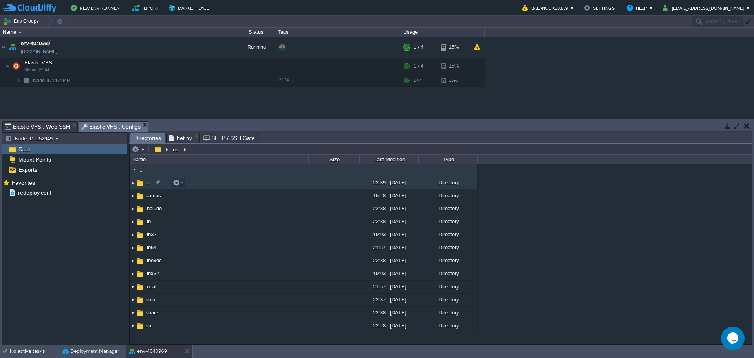
click at [220, 184] on td "bin" at bounding box center [219, 182] width 179 height 13
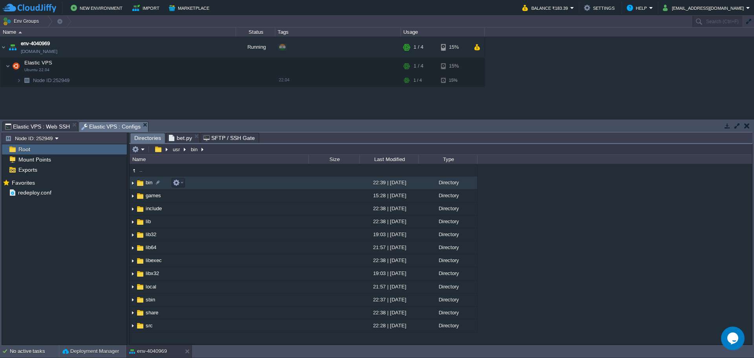
click at [220, 184] on td "bin" at bounding box center [219, 182] width 179 height 13
click at [174, 139] on span "bet.py" at bounding box center [180, 137] width 23 height 9
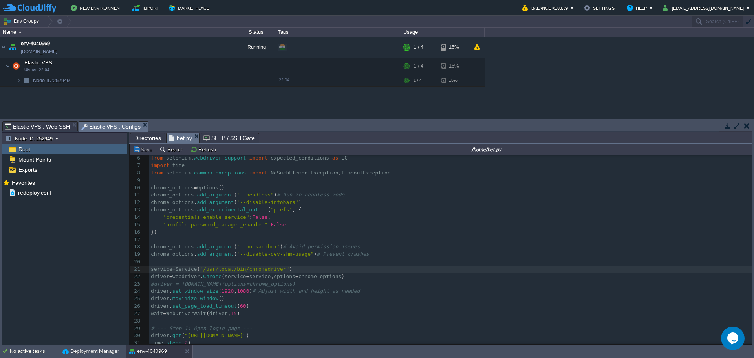
click at [205, 269] on div "x ​ 1 from selenium import webdriver 2 from selenium . webdriver . chrome . ser…" at bounding box center [450, 283] width 603 height 333
type textarea "/usr/local/bin/chromedriver"
click at [147, 141] on span "Directories" at bounding box center [147, 137] width 27 height 9
click at [146, 138] on span "Directories" at bounding box center [147, 137] width 27 height 9
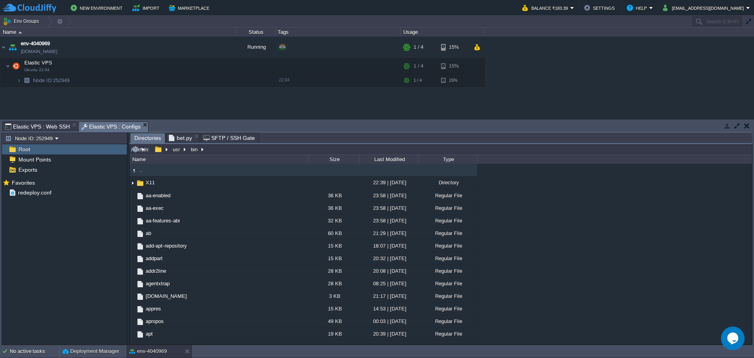
click at [256, 152] on input "/usr/bin" at bounding box center [441, 149] width 622 height 11
paste input "local/bin/chromedriver"
type input "/usr/local/bin/chromedriver"
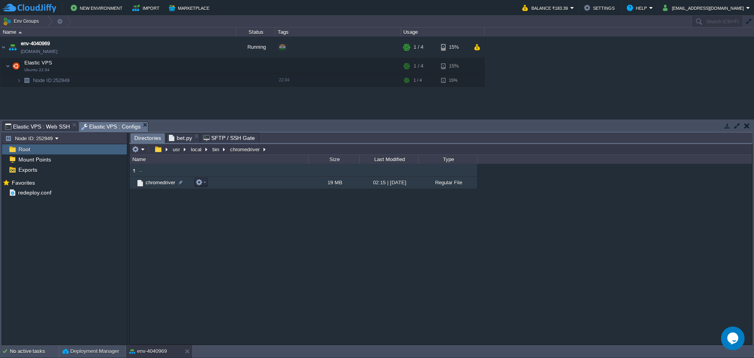
click at [157, 181] on span "chromedriver" at bounding box center [161, 182] width 32 height 7
click at [133, 171] on img at bounding box center [134, 170] width 9 height 9
type input "/usr/local/bin/chromedriver"
click at [289, 148] on input "/usr/local/bin/chromedriver" at bounding box center [441, 149] width 622 height 11
click at [134, 170] on img at bounding box center [134, 170] width 9 height 9
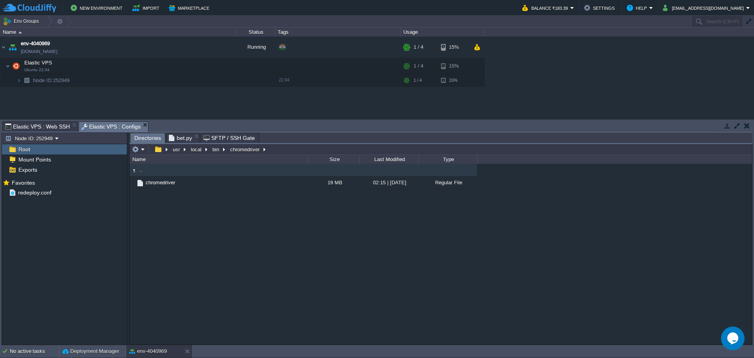
click at [134, 170] on img at bounding box center [134, 170] width 9 height 9
type input "/usr/local/bin"
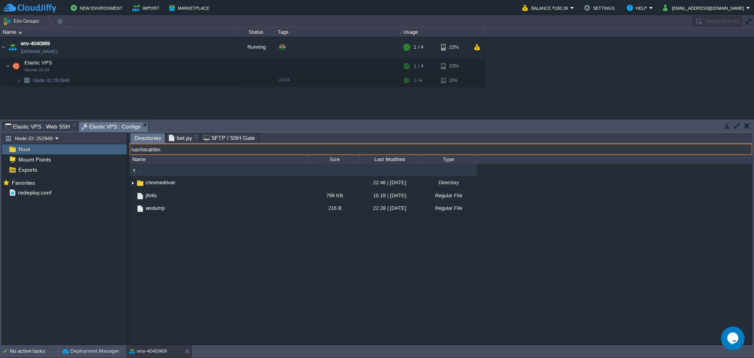
click at [244, 150] on input "/usr/local/bin" at bounding box center [441, 149] width 622 height 11
click at [135, 171] on img at bounding box center [134, 170] width 9 height 9
click at [38, 128] on span "Elastic VPS : Web SSH" at bounding box center [37, 126] width 65 height 9
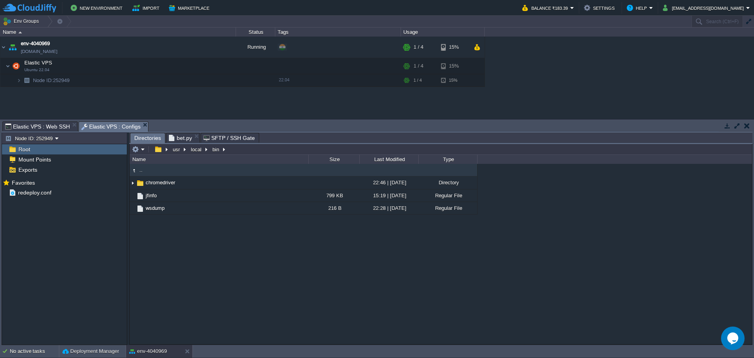
click at [107, 124] on span "Elastic VPS : Configs" at bounding box center [111, 127] width 60 height 10
click at [160, 186] on span "chromedriver" at bounding box center [161, 182] width 32 height 7
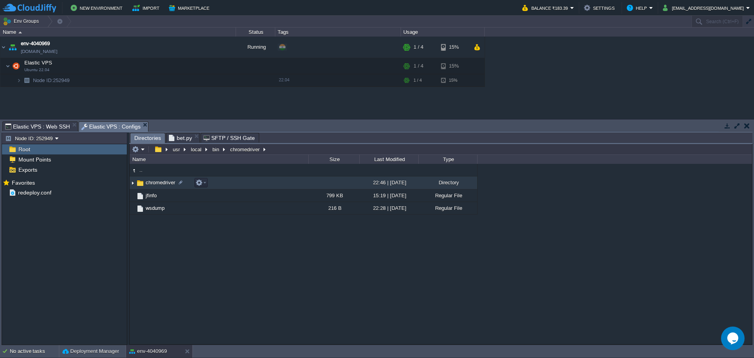
click at [160, 186] on span "chromedriver" at bounding box center [161, 182] width 32 height 7
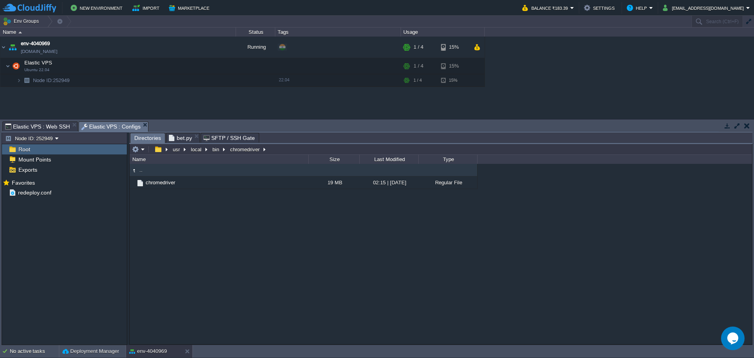
type input "/usr/local/bin/chromedriver"
click at [288, 149] on input "/usr/local/bin/chromedriver" at bounding box center [441, 149] width 622 height 11
click at [180, 140] on span "bet.py" at bounding box center [180, 137] width 23 height 9
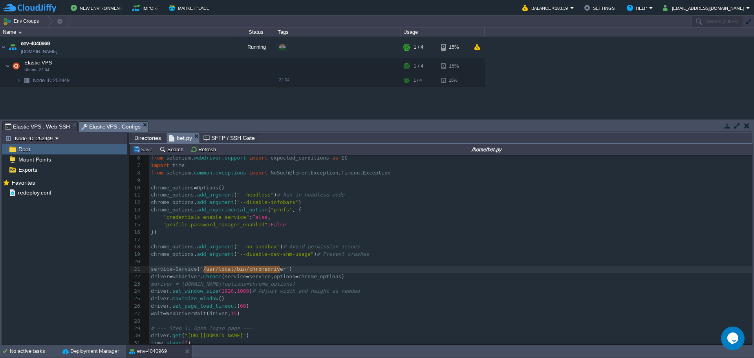
click at [273, 260] on pre "​" at bounding box center [450, 261] width 603 height 7
click at [203, 269] on span ""/usr/local/bin/chromedriver"" at bounding box center [244, 269] width 89 height 6
type textarea "/usr/local/bin/chromedriver"
click at [245, 146] on input "/home/bet.py" at bounding box center [486, 149] width 529 height 9
click at [139, 138] on span "Directories" at bounding box center [147, 137] width 27 height 9
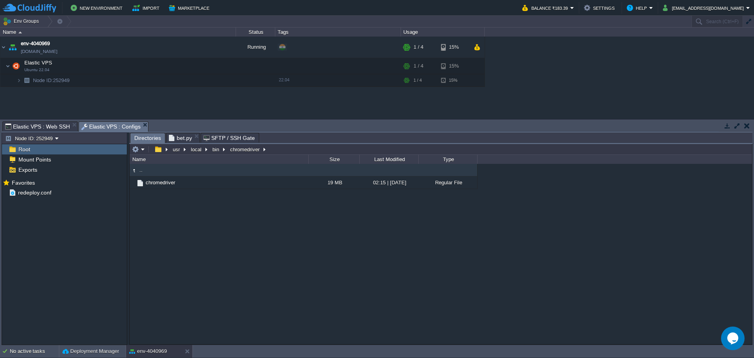
type input "/usr/local/bin/chromedriver"
click at [308, 150] on input "/usr/local/bin/chromedriver" at bounding box center [441, 149] width 622 height 11
click at [209, 183] on td "chromedriver" at bounding box center [219, 182] width 179 height 13
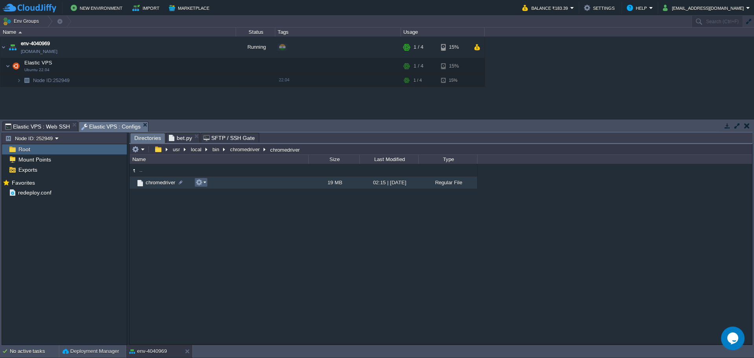
click at [200, 183] on button "button" at bounding box center [199, 182] width 7 height 7
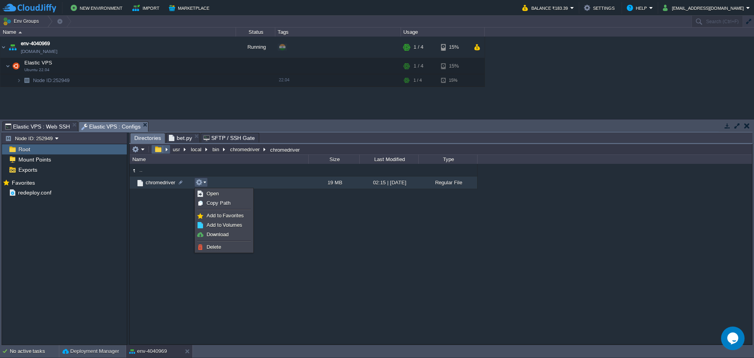
click at [156, 148] on button "button" at bounding box center [157, 149] width 11 height 7
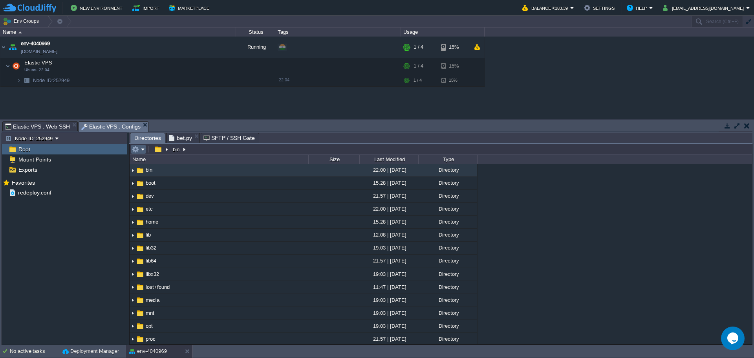
click at [142, 151] on em at bounding box center [138, 149] width 13 height 7
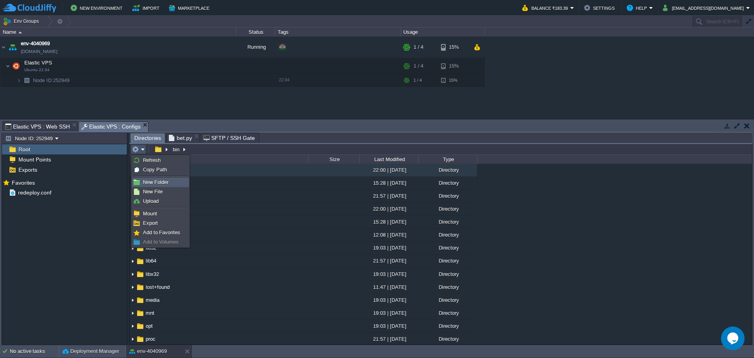
drag, startPoint x: 151, startPoint y: 183, endPoint x: 268, endPoint y: 10, distance: 208.8
click at [151, 183] on span "New Folder" at bounding box center [156, 182] width 26 height 6
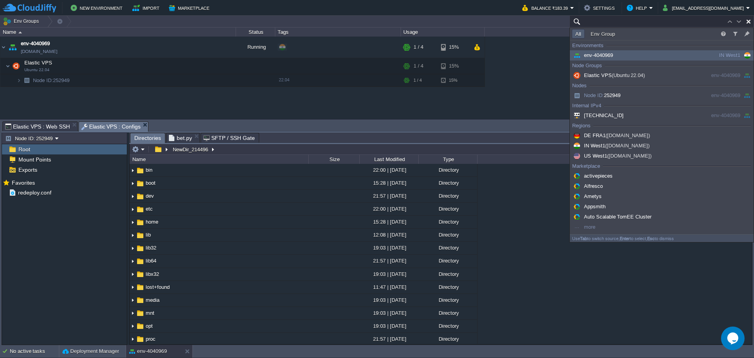
paste input "chromedriver"
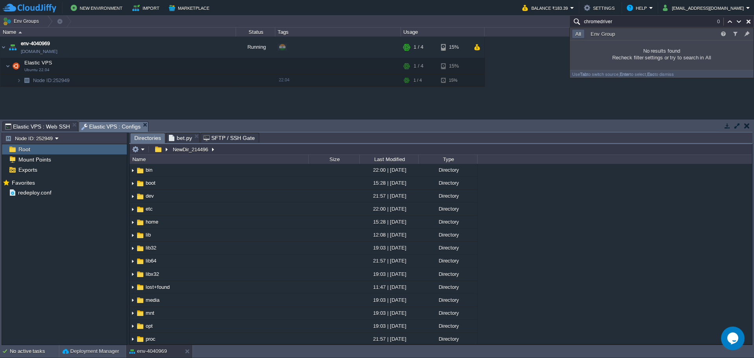
click at [174, 135] on span "bet.py" at bounding box center [180, 137] width 23 height 9
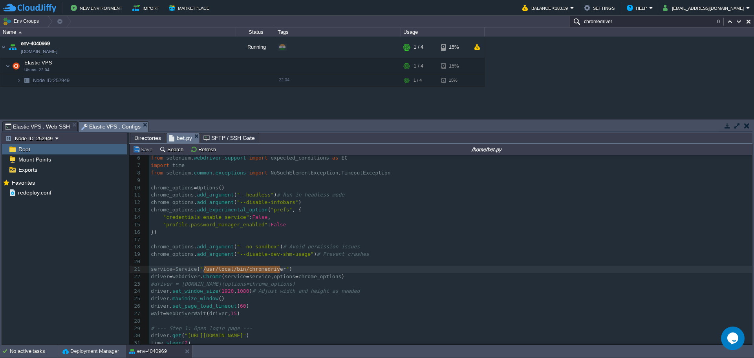
click at [139, 137] on span "Directories" at bounding box center [147, 137] width 27 height 9
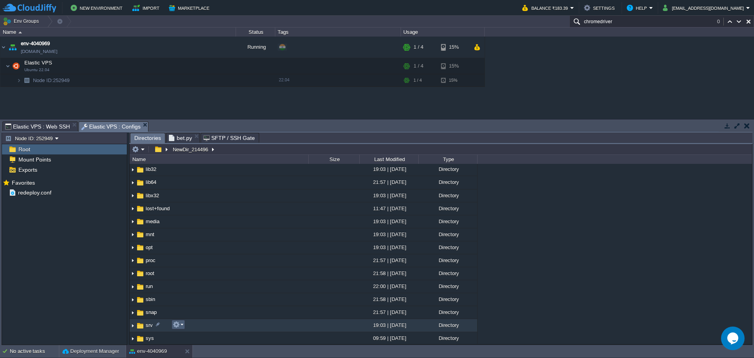
scroll to position [157, 0]
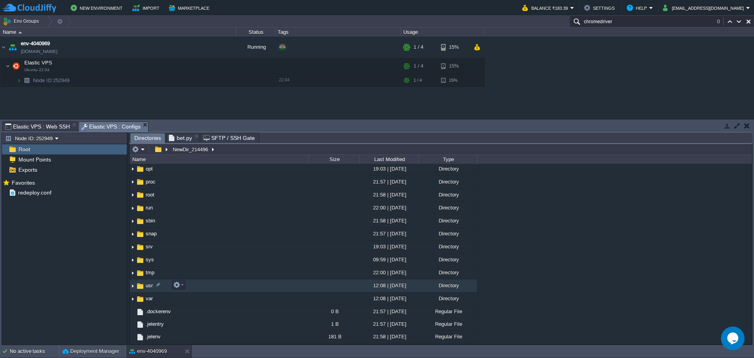
type input "chromedriver"
click at [191, 284] on td "usr" at bounding box center [219, 285] width 179 height 13
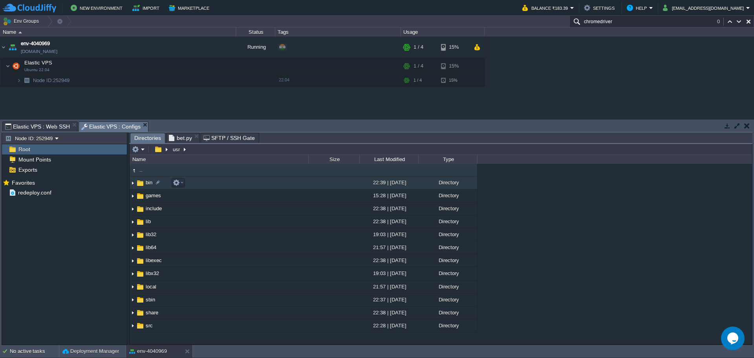
click at [203, 182] on td "bin" at bounding box center [219, 182] width 179 height 13
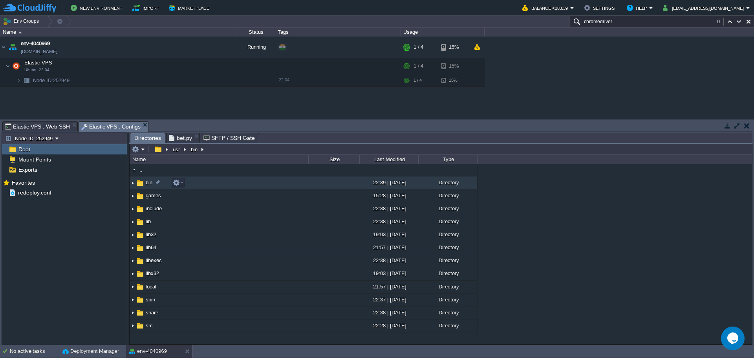
click at [203, 182] on td "bin" at bounding box center [219, 182] width 179 height 13
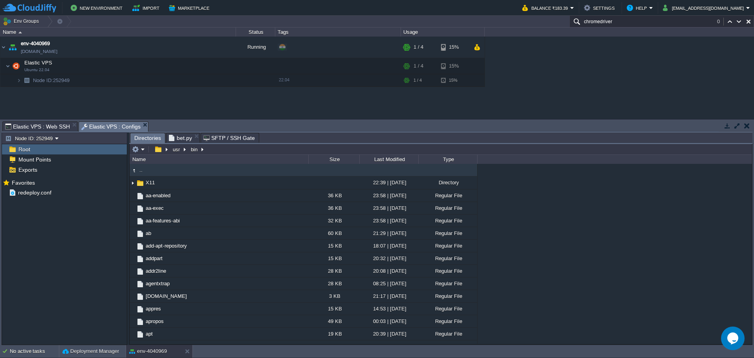
click at [45, 126] on span "Elastic VPS : Web SSH" at bounding box center [37, 126] width 65 height 9
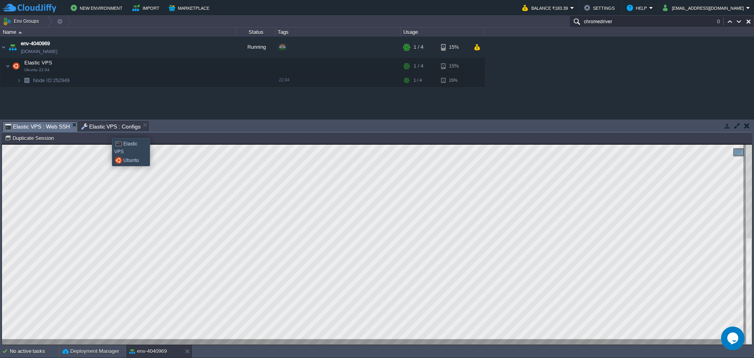
click at [104, 127] on span "Elastic VPS : Configs" at bounding box center [111, 126] width 60 height 9
click at [0, 0] on div "32 KB" at bounding box center [0, 0] width 0 height 0
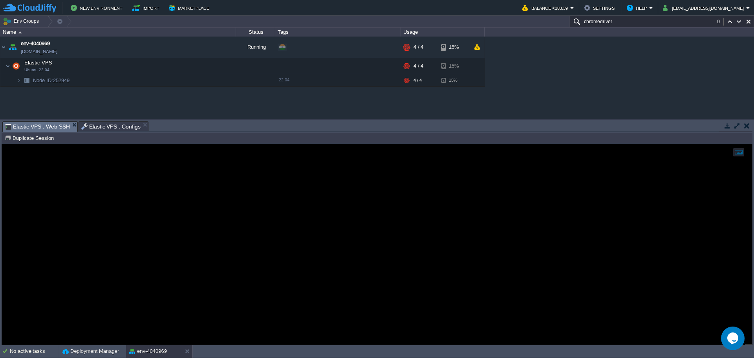
click at [40, 125] on span "Elastic VPS : Web SSH" at bounding box center [37, 127] width 65 height 10
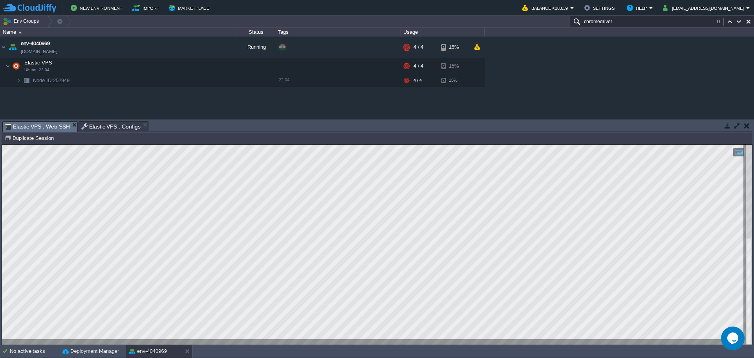
click at [2, 144] on html "Copy: Ctrl + Shift + C Paste: Ctrl + V Settings: Ctrl + Shift + Alt 0" at bounding box center [377, 144] width 750 height 0
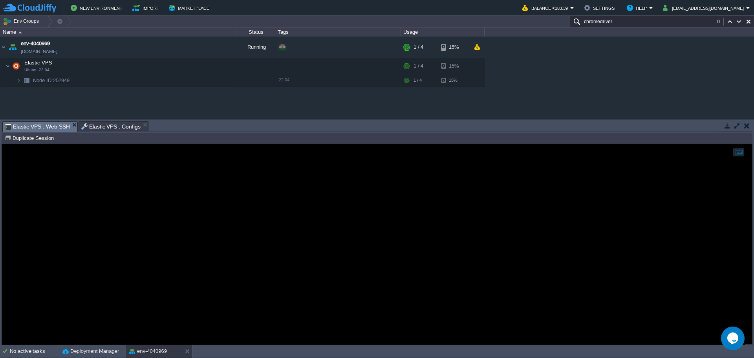
click at [93, 128] on span "Elastic VPS : Configs" at bounding box center [111, 126] width 60 height 9
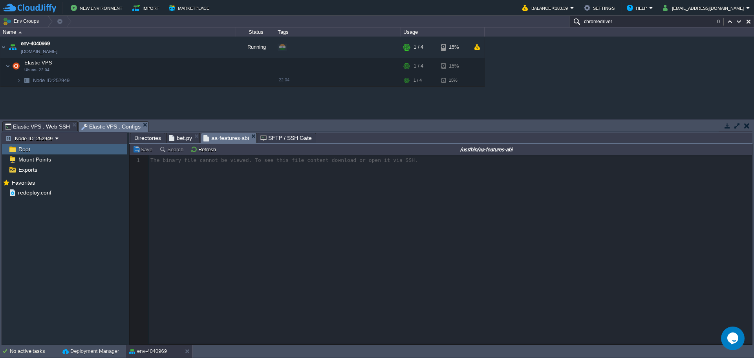
click at [282, 212] on div at bounding box center [441, 249] width 622 height 189
click at [137, 139] on span "Directories" at bounding box center [147, 137] width 27 height 9
click at [143, 142] on span "Directories" at bounding box center [147, 137] width 27 height 9
click at [144, 138] on span "Directories" at bounding box center [147, 137] width 27 height 9
click at [139, 135] on span "Directories" at bounding box center [147, 137] width 27 height 9
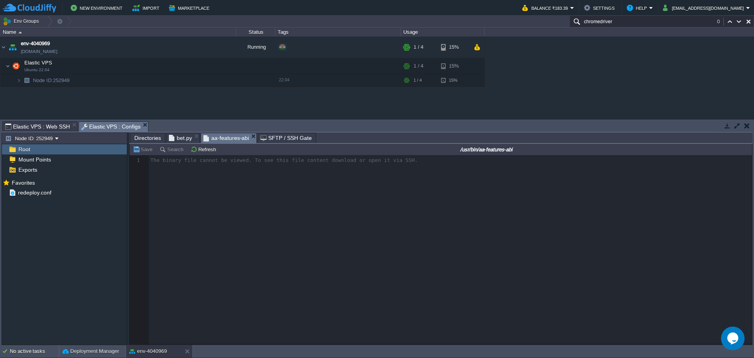
click at [141, 136] on span "Directories" at bounding box center [147, 137] width 27 height 9
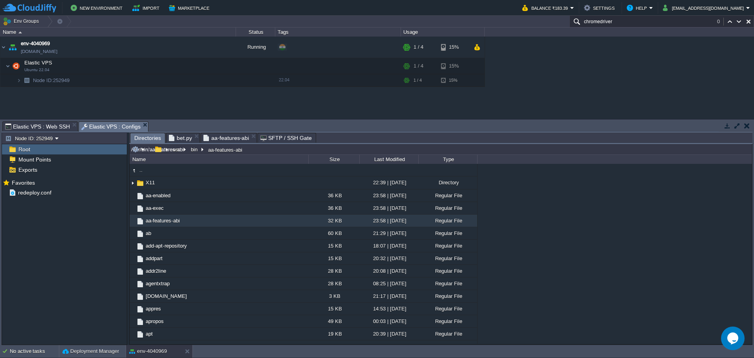
click at [302, 150] on input "/usr/bin/aa-features-abi" at bounding box center [441, 149] width 622 height 11
paste input "text"
type input "/usr/bin/"
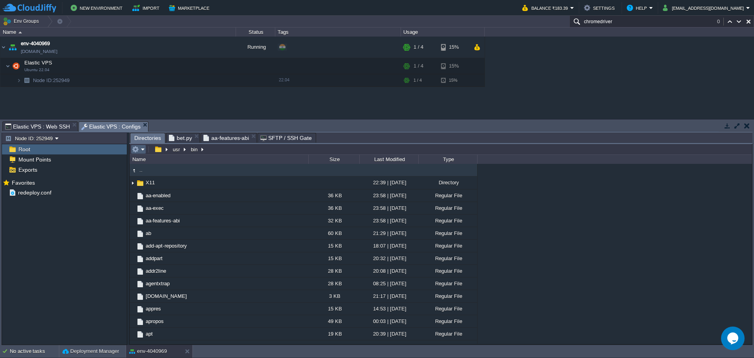
click at [146, 150] on td at bounding box center [138, 149] width 15 height 9
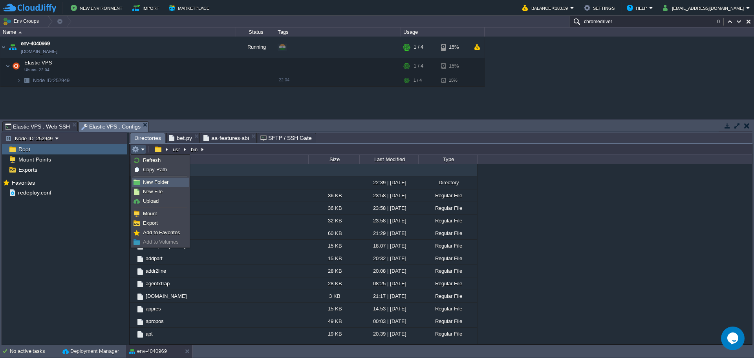
click at [153, 180] on span "New Folder" at bounding box center [156, 182] width 26 height 6
click at [0, 0] on em at bounding box center [0, 0] width 0 height 0
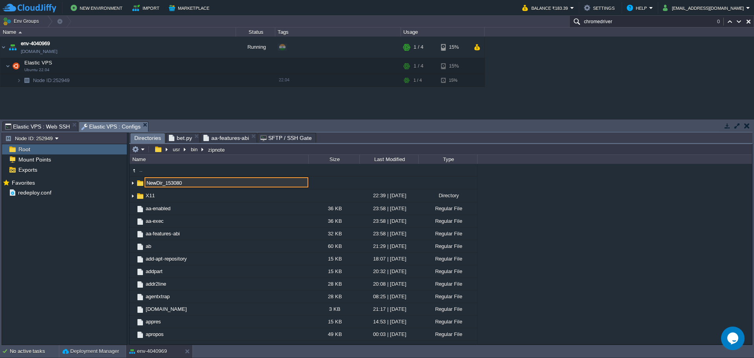
scroll to position [0, 0]
type input "google-chrome"
click at [109, 242] on div "Mark the most frequently used files and directories as Favorites to easily acce…" at bounding box center [64, 261] width 125 height 169
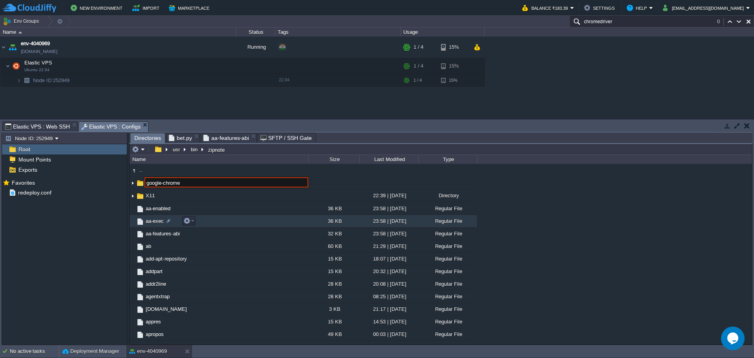
click at [271, 227] on td "aa-exec" at bounding box center [219, 221] width 179 height 13
click at [106, 262] on div "Mark the most frequently used files and directories as Favorites to easily acce…" at bounding box center [64, 261] width 125 height 169
click at [301, 279] on td "addr2line" at bounding box center [219, 284] width 179 height 13
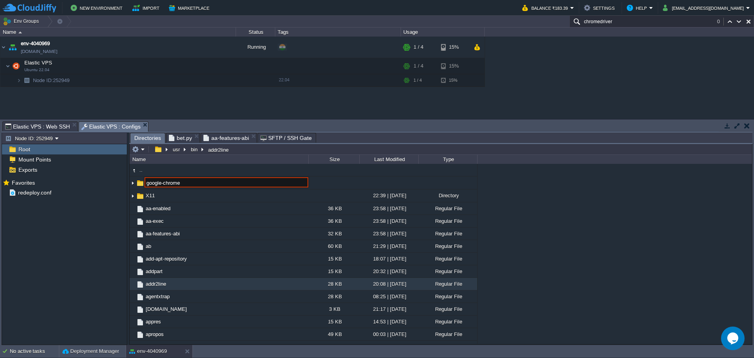
click at [34, 124] on span "Elastic VPS : Web SSH" at bounding box center [37, 126] width 65 height 9
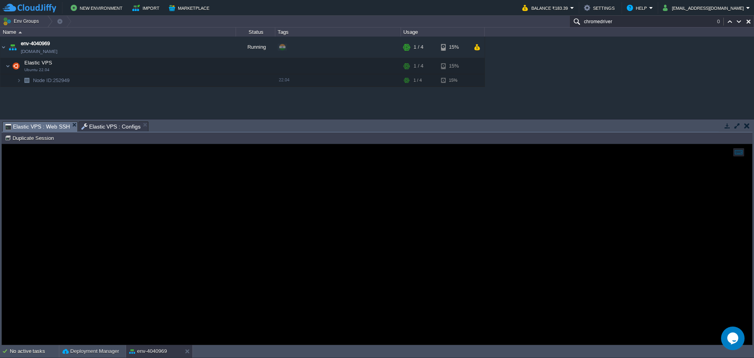
click at [105, 128] on span "Elastic VPS : Configs" at bounding box center [111, 126] width 60 height 9
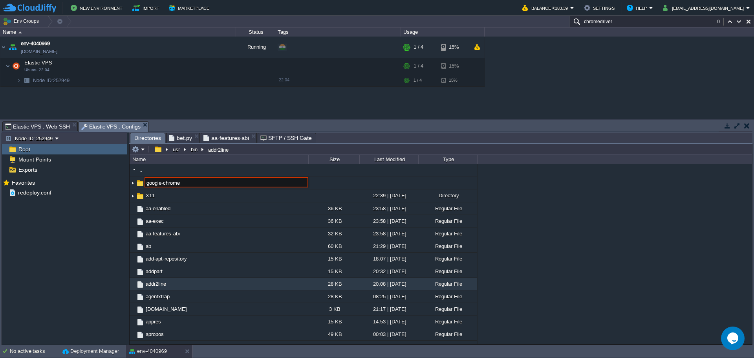
click at [92, 234] on div "Mark the most frequently used files and directories as Favorites to easily acce…" at bounding box center [64, 261] width 125 height 169
click at [190, 147] on button "bin" at bounding box center [195, 149] width 10 height 7
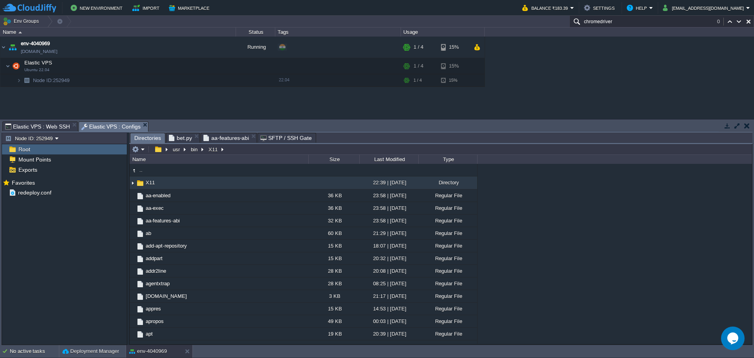
scroll to position [275, 0]
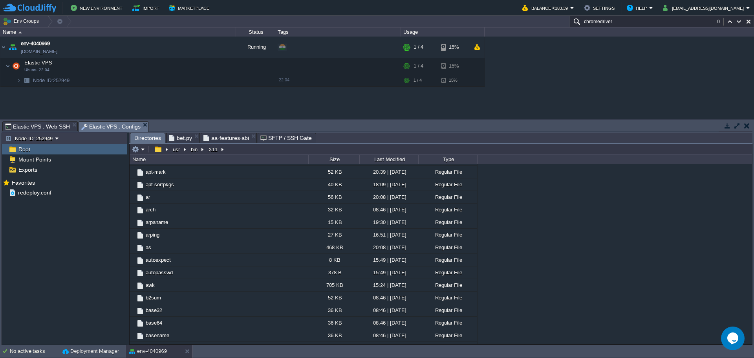
click at [43, 130] on span "Elastic VPS : Web SSH" at bounding box center [37, 126] width 65 height 9
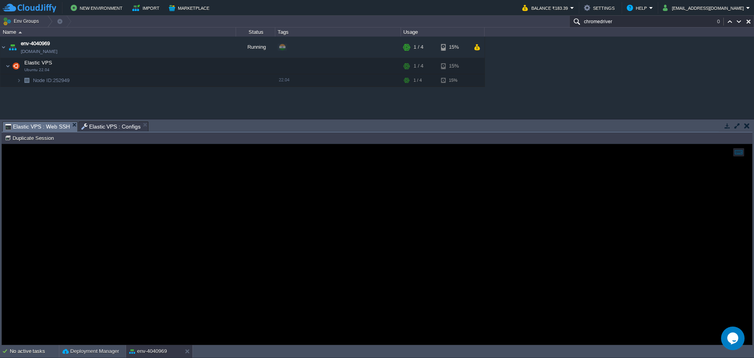
click at [104, 121] on div "Elastic VPS : Configs" at bounding box center [114, 126] width 70 height 10
click at [103, 129] on span "Elastic VPS : Configs" at bounding box center [111, 126] width 60 height 9
click at [106, 123] on span "Elastic VPS : Configs" at bounding box center [111, 126] width 60 height 9
click at [114, 129] on span "Elastic VPS : Configs" at bounding box center [111, 126] width 60 height 9
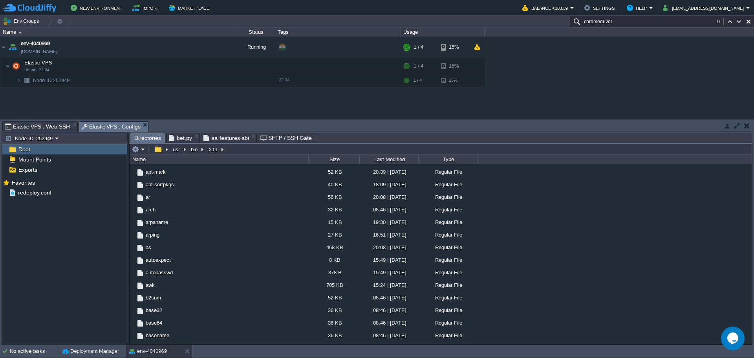
click at [291, 158] on div "Name" at bounding box center [219, 159] width 178 height 9
click at [292, 150] on input "/usr/bin/X11" at bounding box center [441, 149] width 622 height 11
paste input "local/bin/chromedriver"
type input "/usr/local/bin/chromedriver"
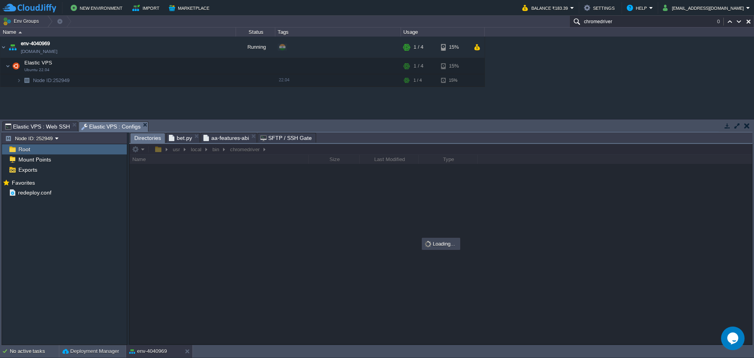
scroll to position [0, 0]
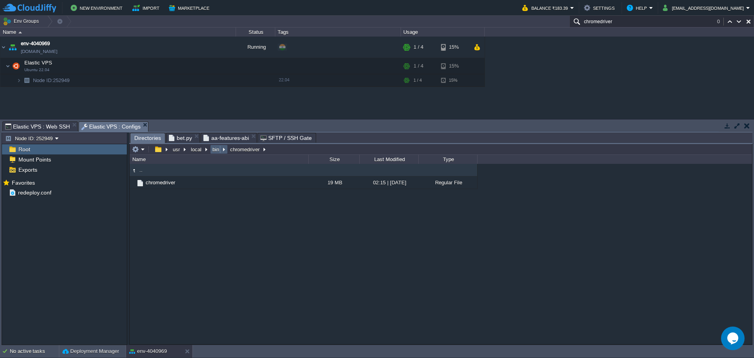
click at [214, 148] on button "bin" at bounding box center [216, 149] width 10 height 7
click at [48, 124] on span "Elastic VPS : Web SSH" at bounding box center [37, 126] width 65 height 9
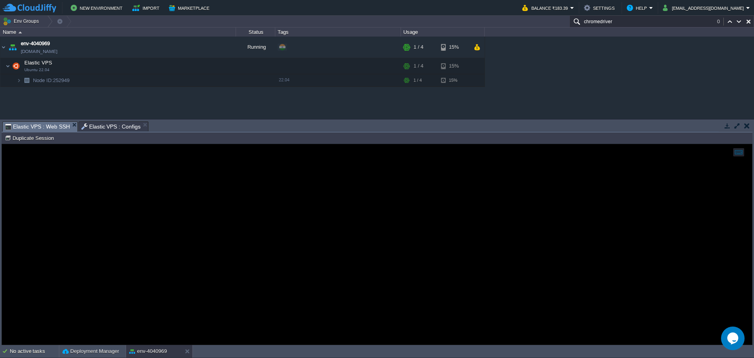
click at [278, 251] on div at bounding box center [377, 244] width 750 height 200
click at [211, 186] on div at bounding box center [377, 244] width 750 height 200
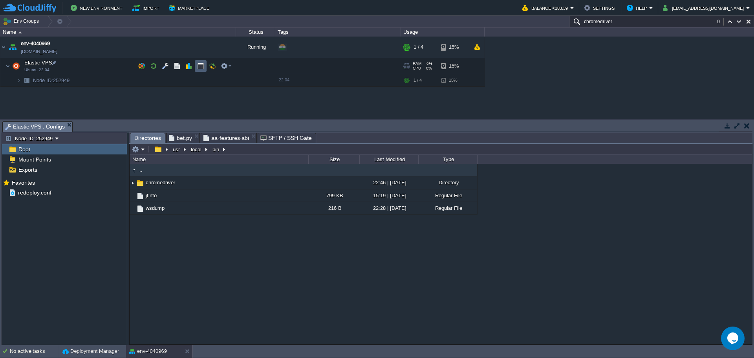
drag, startPoint x: 203, startPoint y: 67, endPoint x: 170, endPoint y: 86, distance: 37.3
click at [203, 67] on button "button" at bounding box center [200, 65] width 7 height 7
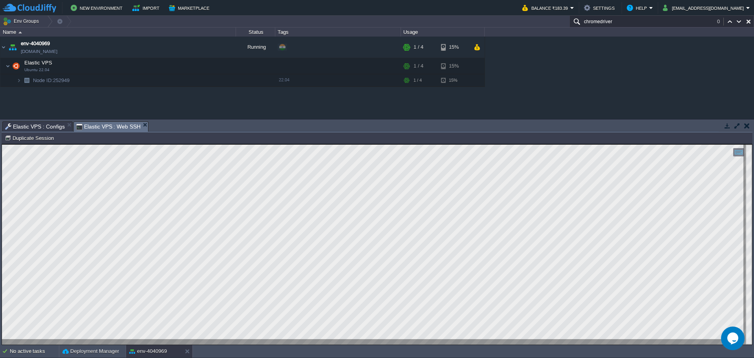
click at [23, 125] on span "Elastic VPS : Configs" at bounding box center [35, 126] width 60 height 9
click at [105, 126] on span "Elastic VPS : Web SSH" at bounding box center [108, 127] width 65 height 10
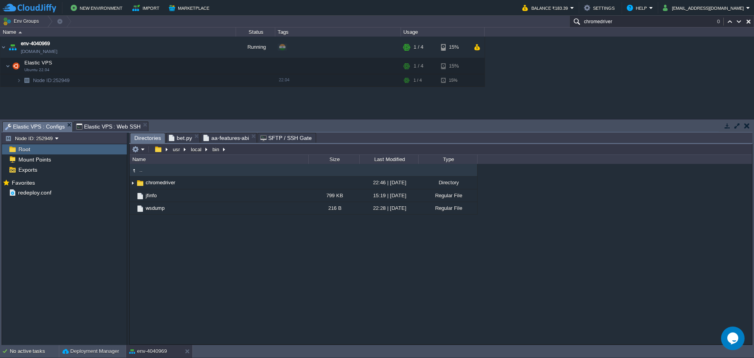
click at [44, 127] on span "Elastic VPS : Configs" at bounding box center [35, 127] width 60 height 10
click at [103, 125] on span "Elastic VPS : Web SSH" at bounding box center [108, 126] width 65 height 9
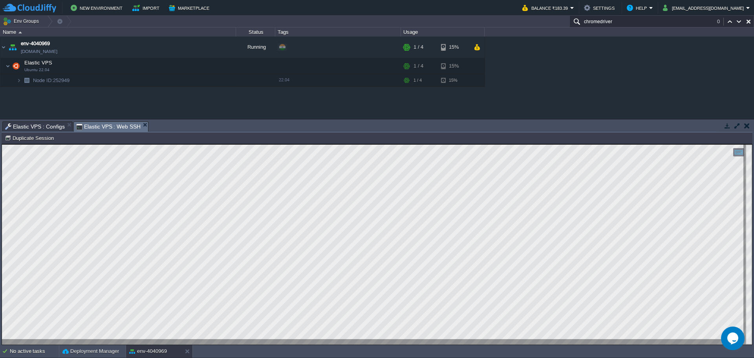
click at [2, 144] on html "Copy: Ctrl + Shift + C Paste: Ctrl + V Settings: Ctrl + Shift + Alt 0" at bounding box center [377, 144] width 750 height 0
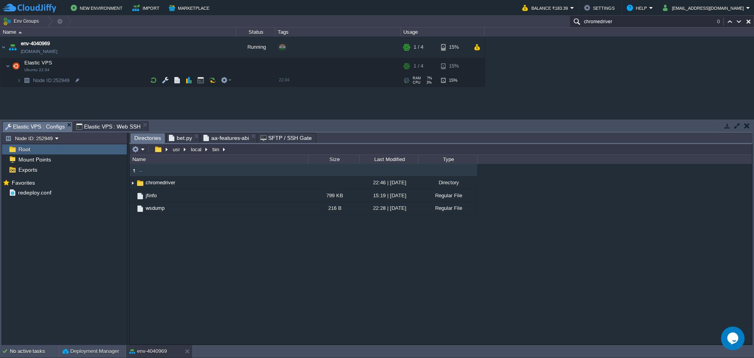
click at [44, 128] on span "Elastic VPS : Configs" at bounding box center [35, 127] width 60 height 10
click at [249, 147] on input "/usr/local/bin" at bounding box center [441, 149] width 622 height 11
type input "home"
click at [185, 242] on div ".. bet.py 15 KB 22:47 | 25 Sep 2025 Regular File" at bounding box center [441, 254] width 622 height 180
click at [160, 149] on button "button" at bounding box center [157, 149] width 11 height 7
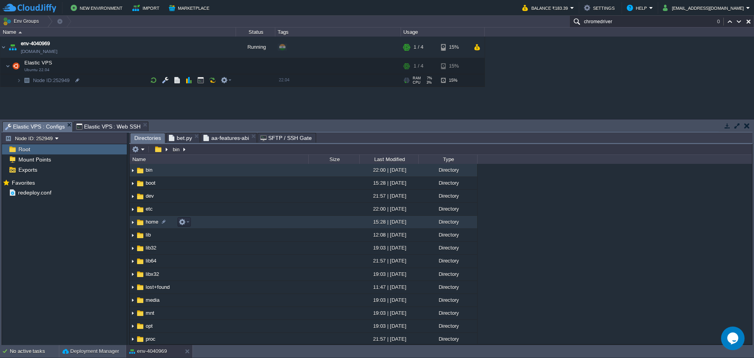
click at [223, 225] on td "home" at bounding box center [219, 222] width 179 height 13
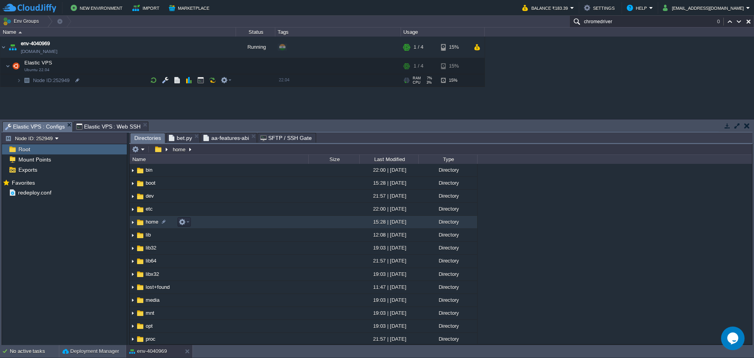
click at [223, 225] on td "home" at bounding box center [219, 222] width 179 height 13
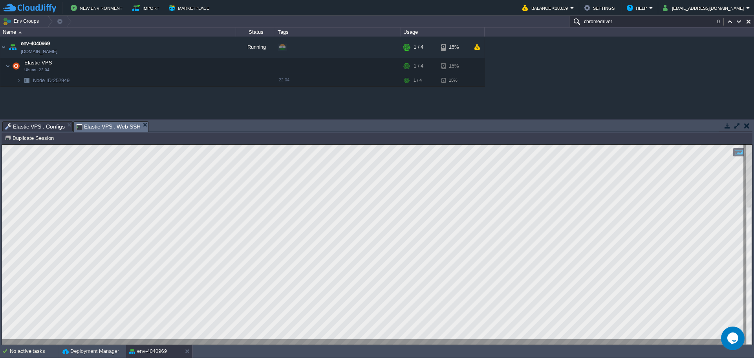
click at [112, 128] on span "Elastic VPS : Web SSH" at bounding box center [108, 127] width 65 height 10
click at [37, 126] on span "Elastic VPS : Configs" at bounding box center [35, 126] width 60 height 9
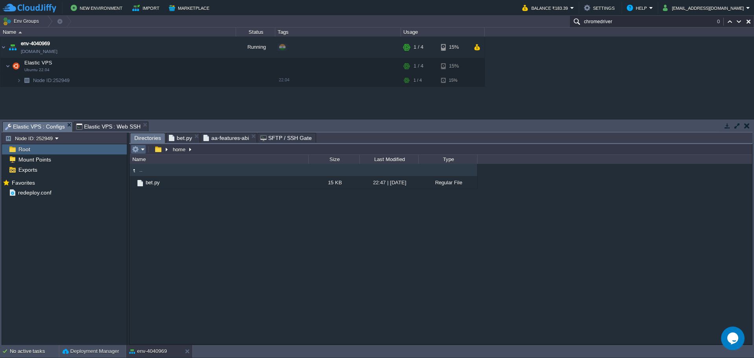
click at [140, 146] on em at bounding box center [138, 149] width 13 height 7
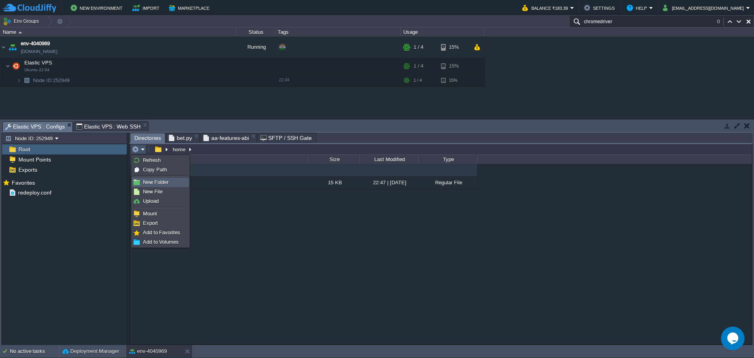
click at [150, 182] on span "New Folder" at bounding box center [156, 182] width 26 height 6
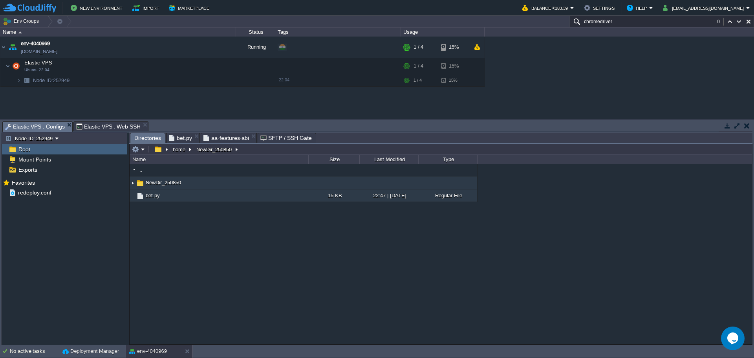
scroll to position [11, 0]
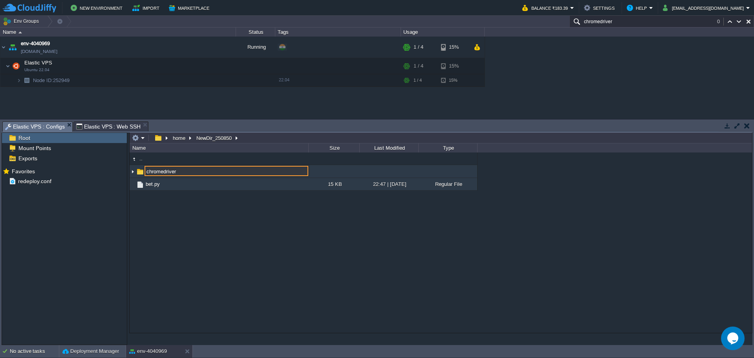
type input "chromedriver"
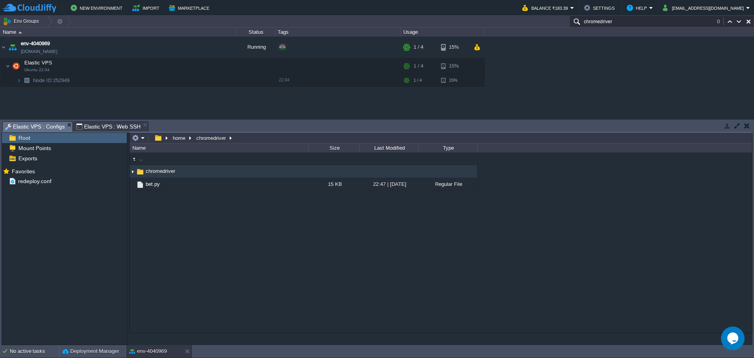
click at [97, 129] on span "Elastic VPS : Web SSH" at bounding box center [108, 126] width 65 height 9
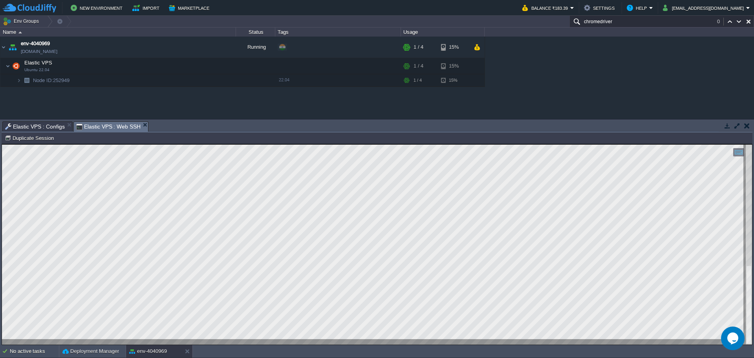
click at [33, 126] on span "Elastic VPS : Configs" at bounding box center [35, 126] width 60 height 9
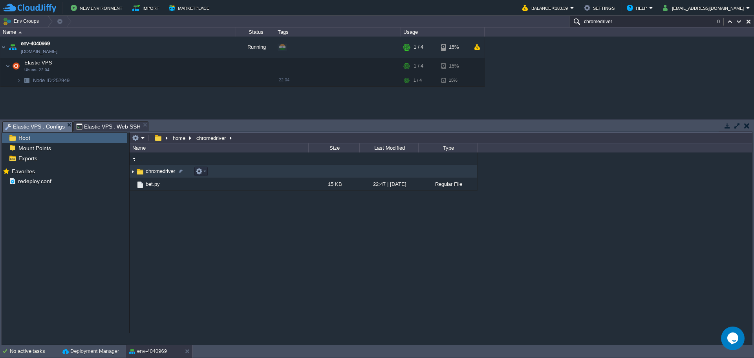
click at [162, 172] on span "chromedriver" at bounding box center [161, 171] width 32 height 7
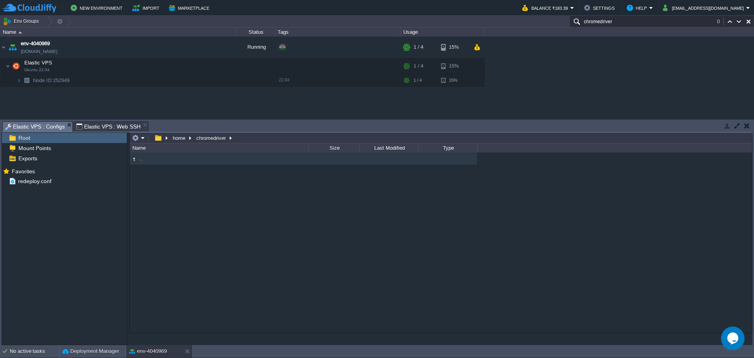
click at [90, 124] on span "Elastic VPS : Web SSH" at bounding box center [108, 126] width 65 height 9
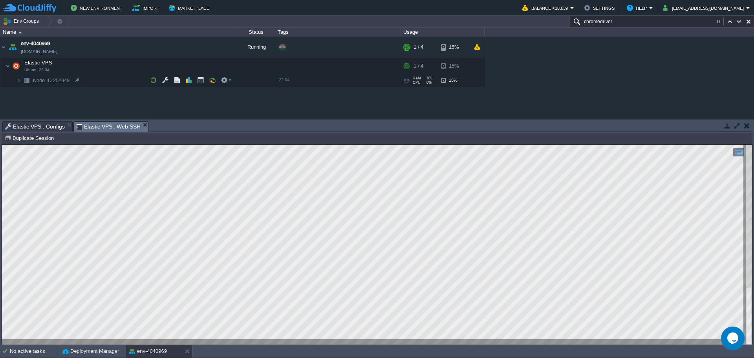
click at [31, 124] on span "Elastic VPS : Configs" at bounding box center [35, 126] width 60 height 9
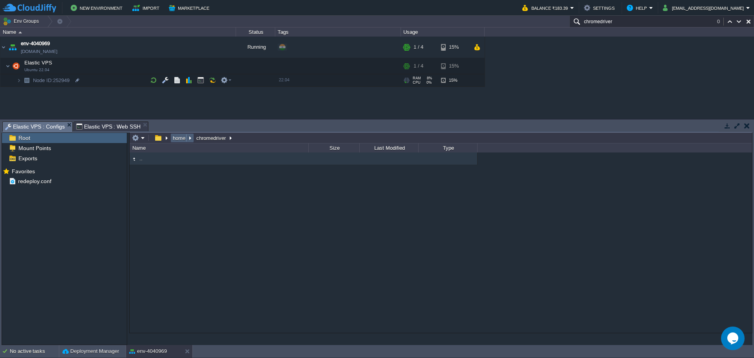
click at [181, 142] on td "home" at bounding box center [182, 137] width 24 height 9
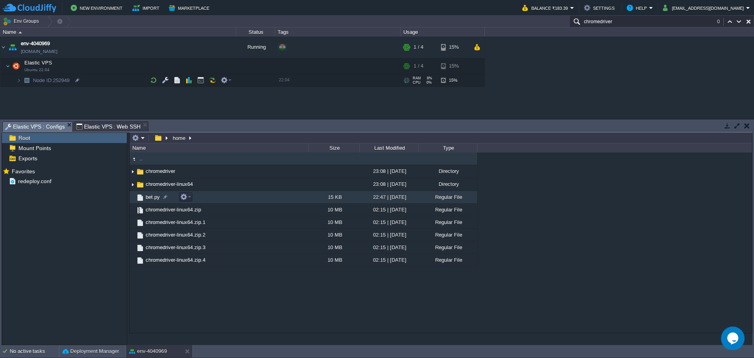
click at [205, 305] on div ".. chromedriver 23:08 | 25 Sep 2025 Directory chromedriver-linux64 23:08 | 25 S…" at bounding box center [441, 242] width 622 height 180
click at [104, 122] on span "Elastic VPS : Web SSH" at bounding box center [108, 126] width 65 height 9
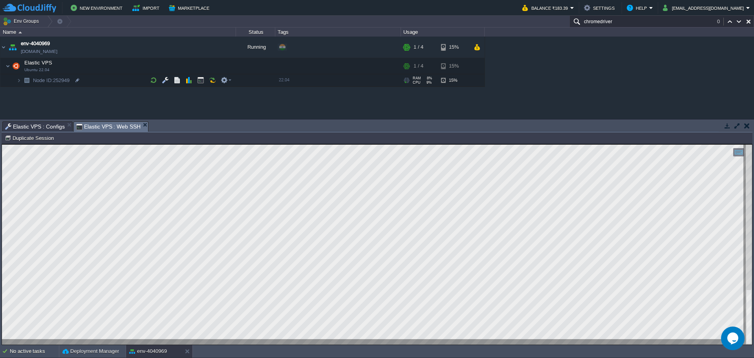
click at [2, 144] on html "Copy: Ctrl + Shift + C Paste: Ctrl + V Settings: Ctrl + Shift + Alt 0" at bounding box center [377, 144] width 750 height 0
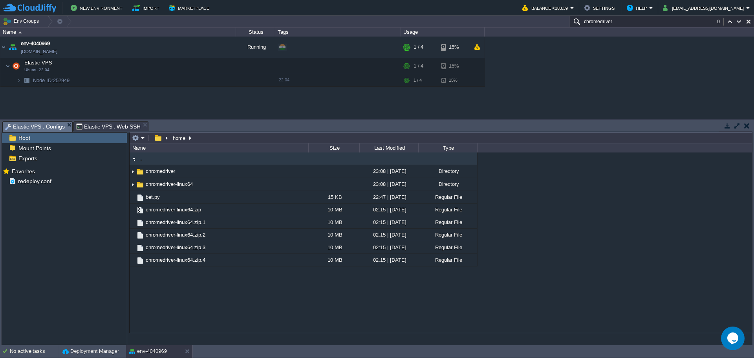
click at [31, 125] on span "Elastic VPS : Configs" at bounding box center [35, 127] width 60 height 10
click at [177, 184] on span "chromedriver-linux64" at bounding box center [169, 184] width 49 height 7
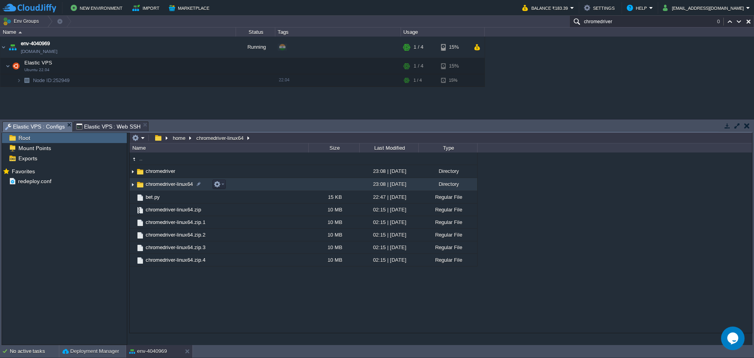
click at [177, 184] on span "chromedriver-linux64" at bounding box center [169, 184] width 49 height 7
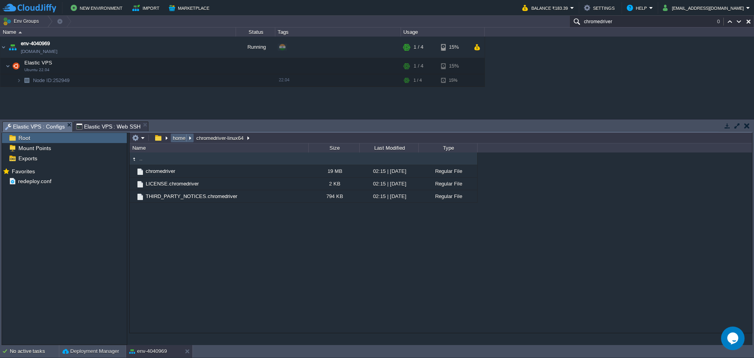
click at [178, 139] on button "home" at bounding box center [180, 137] width 16 height 7
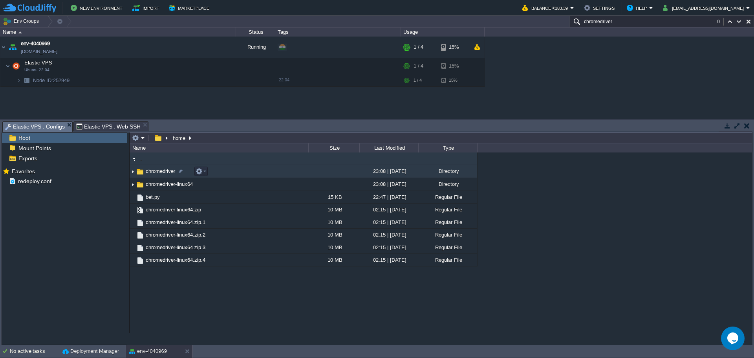
click at [158, 173] on span "chromedriver" at bounding box center [161, 171] width 32 height 7
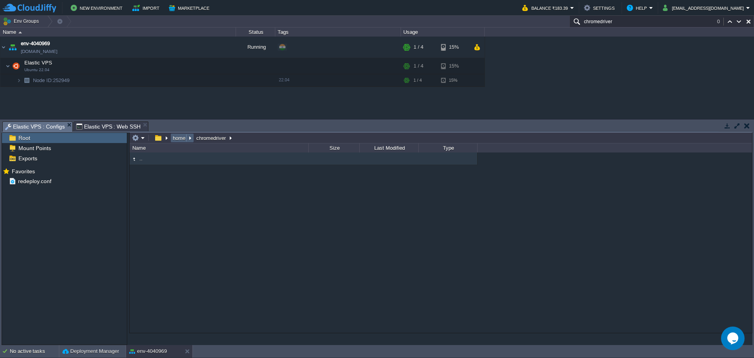
click at [175, 139] on button "home" at bounding box center [180, 137] width 16 height 7
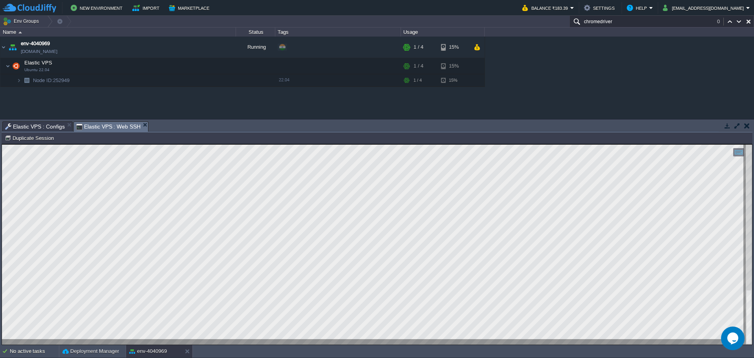
click at [76, 122] on span "Elastic VPS : Web SSH" at bounding box center [108, 127] width 65 height 10
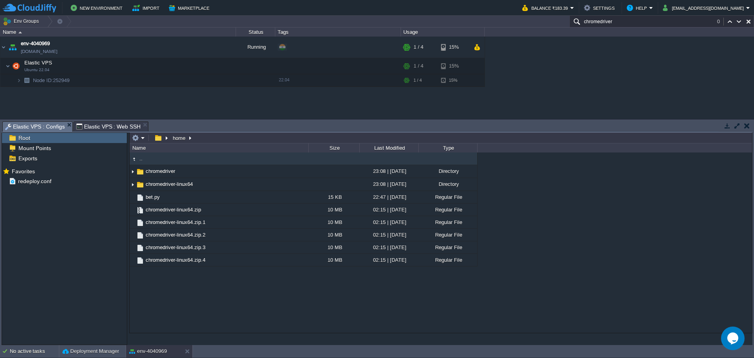
click at [33, 124] on span "Elastic VPS : Configs" at bounding box center [35, 127] width 60 height 10
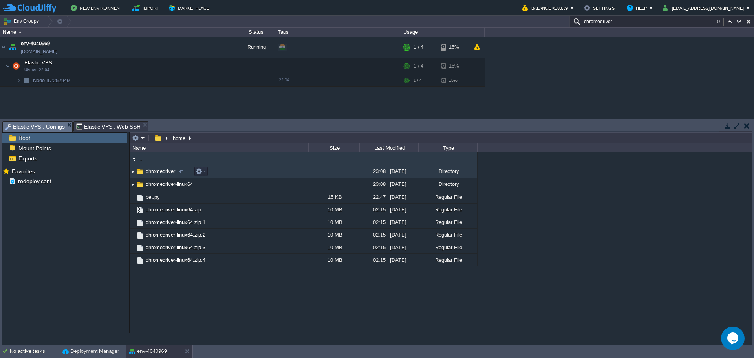
click at [152, 168] on span "chromedriver" at bounding box center [161, 171] width 32 height 7
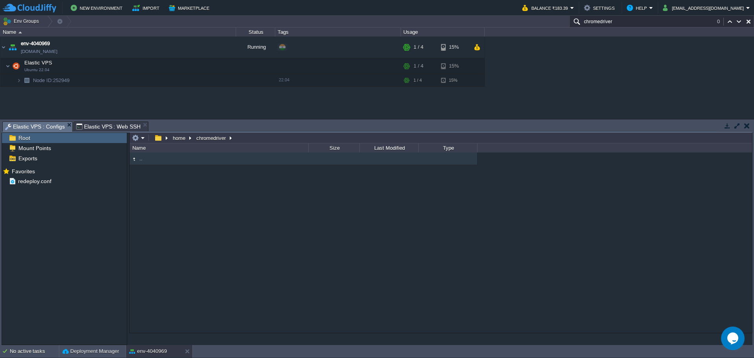
click at [176, 192] on div ".." at bounding box center [441, 242] width 622 height 180
click at [95, 128] on span "Elastic VPS : Web SSH" at bounding box center [108, 126] width 65 height 9
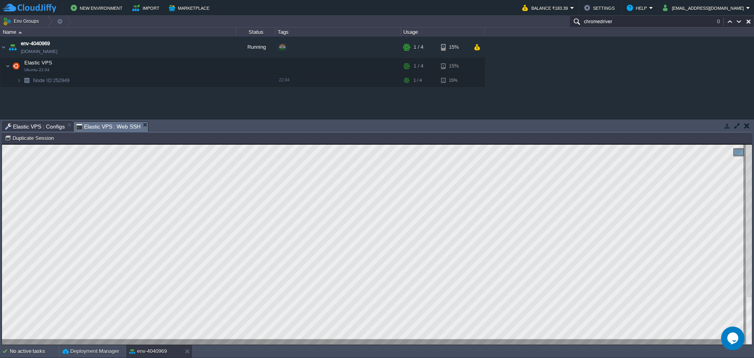
click at [37, 123] on span "Elastic VPS : Configs" at bounding box center [35, 126] width 60 height 9
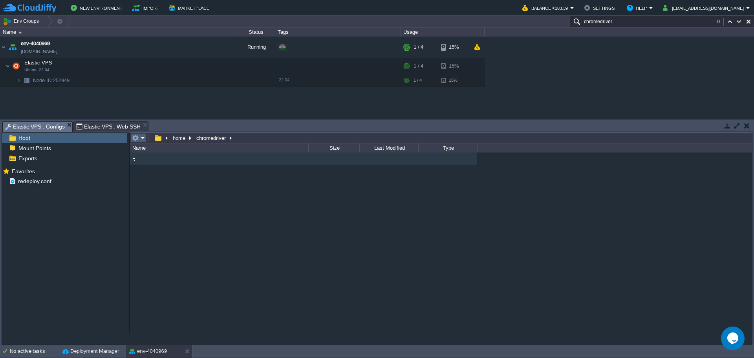
click at [141, 138] on em at bounding box center [138, 137] width 13 height 7
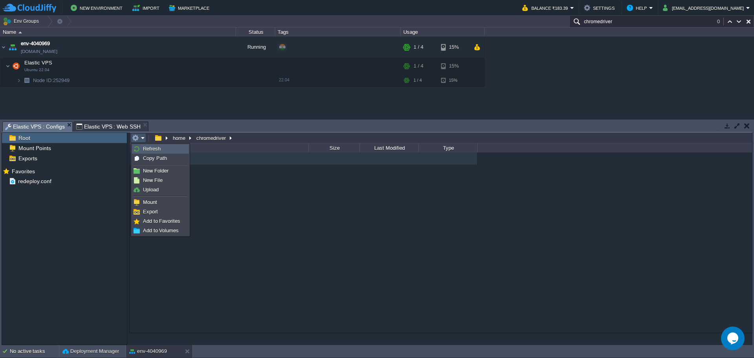
click at [147, 152] on link "Refresh" at bounding box center [160, 149] width 56 height 9
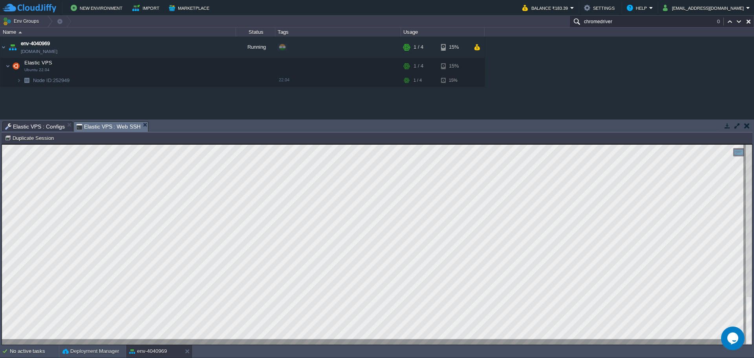
click at [93, 124] on span "Elastic VPS : Web SSH" at bounding box center [108, 127] width 65 height 10
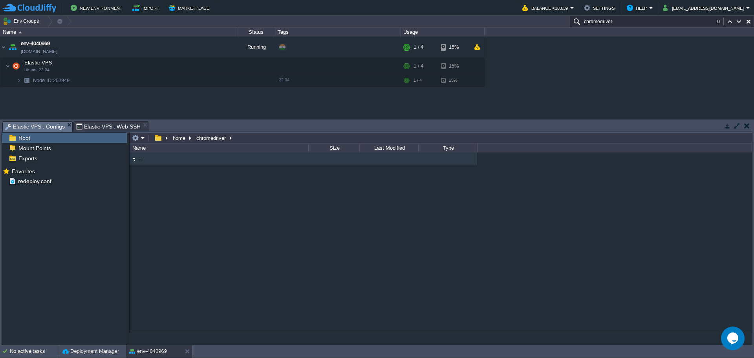
click at [28, 129] on span "Elastic VPS : Configs" at bounding box center [35, 127] width 60 height 10
click at [178, 137] on button "home" at bounding box center [180, 137] width 16 height 7
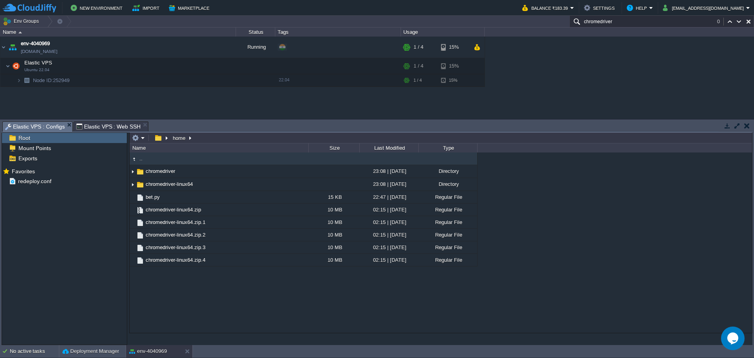
click at [154, 162] on td ".." at bounding box center [219, 158] width 179 height 13
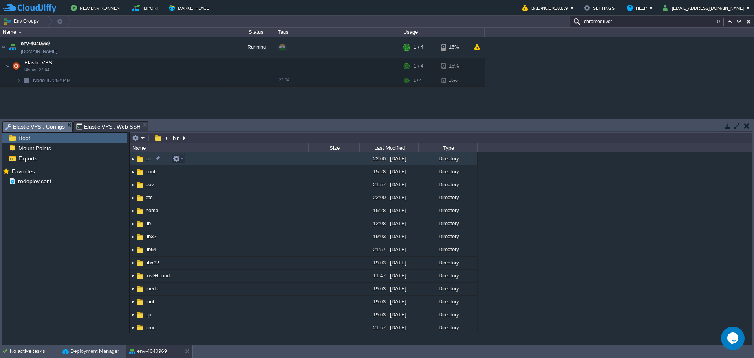
click at [146, 160] on span "bin" at bounding box center [149, 158] width 9 height 7
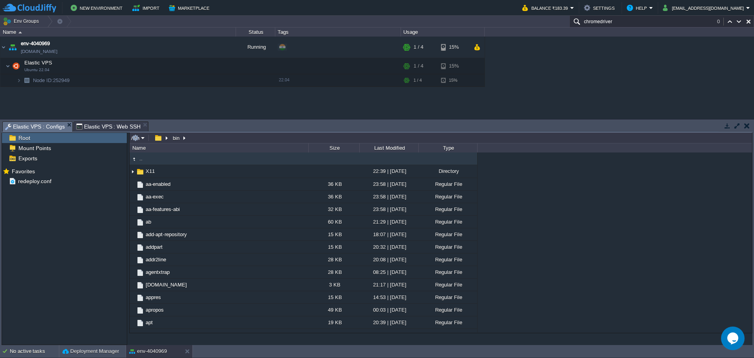
click at [208, 139] on input "/bin" at bounding box center [441, 137] width 622 height 11
paste input "unzip -o chromedriver-linux64.zip"
type input "unzip -o chromedriver-linux64.zip"
click at [49, 247] on div "Mark the most frequently used files and directories as Favorites to easily acce…" at bounding box center [64, 250] width 125 height 169
click at [155, 140] on button "button" at bounding box center [157, 137] width 11 height 7
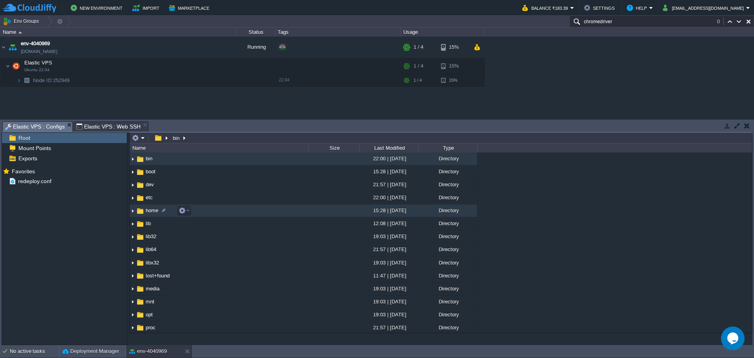
click at [149, 213] on span "home" at bounding box center [152, 210] width 15 height 7
click at [148, 212] on span "home" at bounding box center [152, 210] width 15 height 7
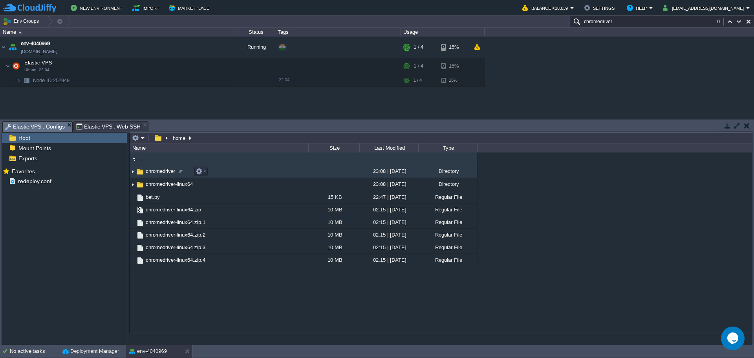
click at [155, 170] on span "chromedriver" at bounding box center [161, 171] width 32 height 7
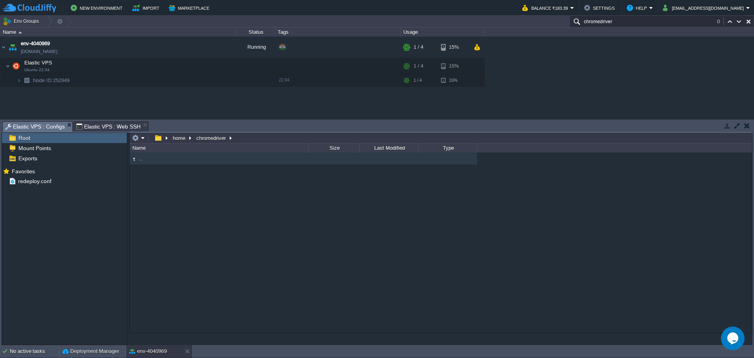
click at [135, 158] on img at bounding box center [134, 159] width 9 height 9
click at [250, 231] on div ".." at bounding box center [441, 242] width 622 height 180
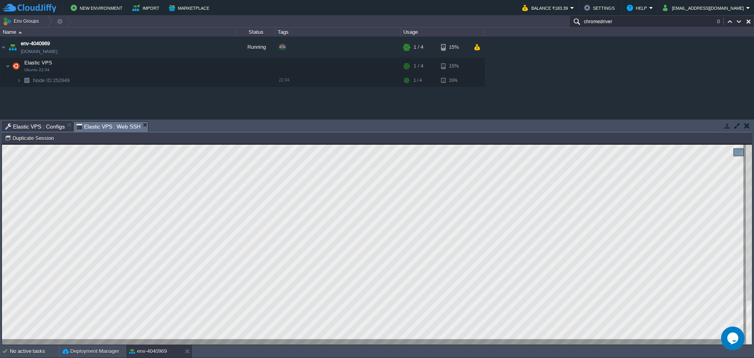
click at [100, 123] on span "Elastic VPS : Web SSH" at bounding box center [108, 127] width 65 height 10
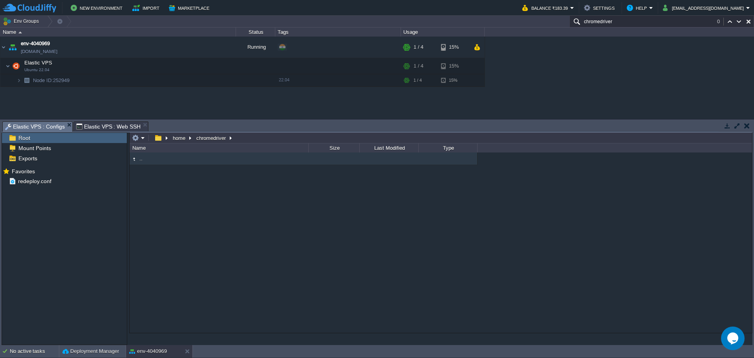
click at [40, 127] on span "Elastic VPS : Configs" at bounding box center [35, 127] width 60 height 10
click at [145, 140] on em at bounding box center [138, 137] width 13 height 7
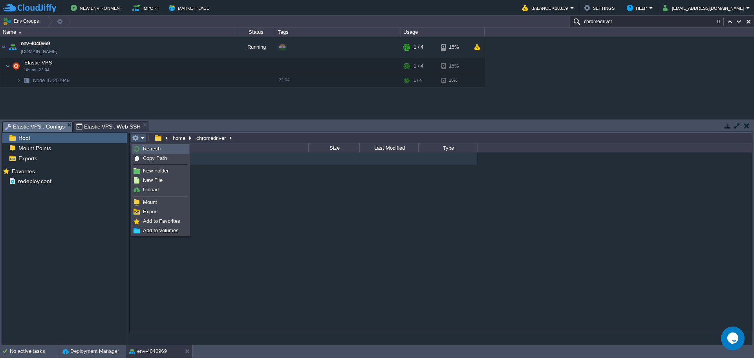
click at [149, 150] on span "Refresh" at bounding box center [152, 149] width 18 height 6
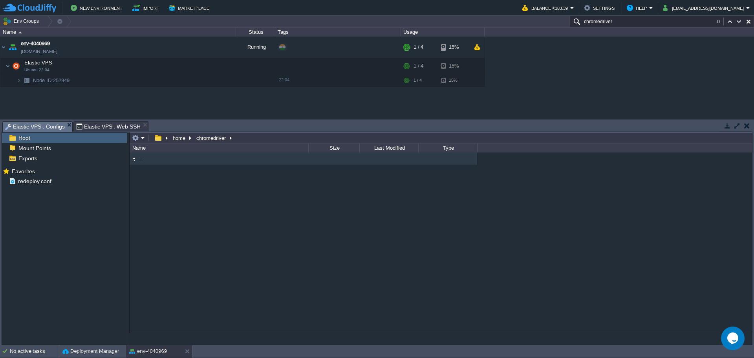
click at [99, 122] on span "Elastic VPS : Web SSH" at bounding box center [108, 126] width 65 height 9
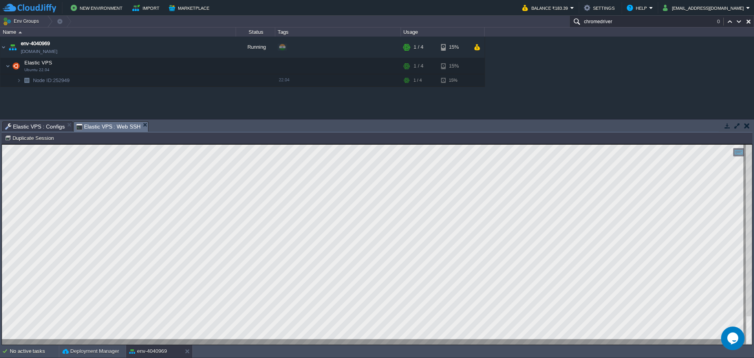
click at [39, 123] on span "Elastic VPS : Configs" at bounding box center [35, 126] width 60 height 9
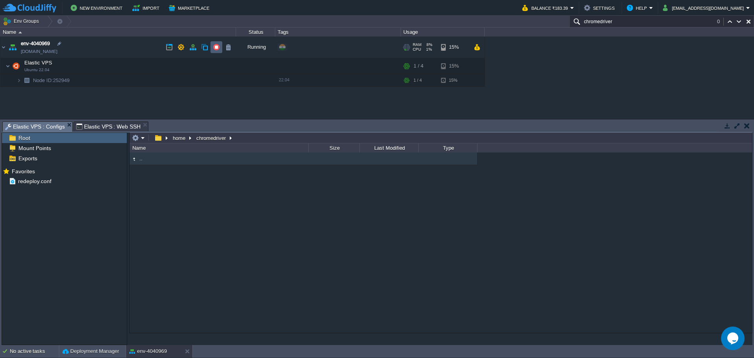
click at [214, 50] on button "button" at bounding box center [216, 47] width 7 height 7
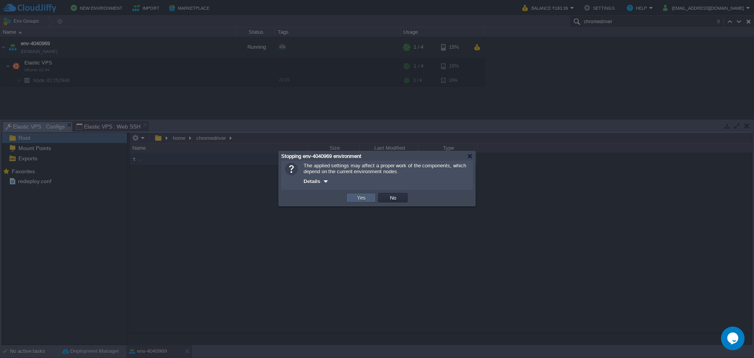
click at [367, 200] on button "Yes" at bounding box center [361, 197] width 13 height 7
